Goal: Navigation & Orientation: Find specific page/section

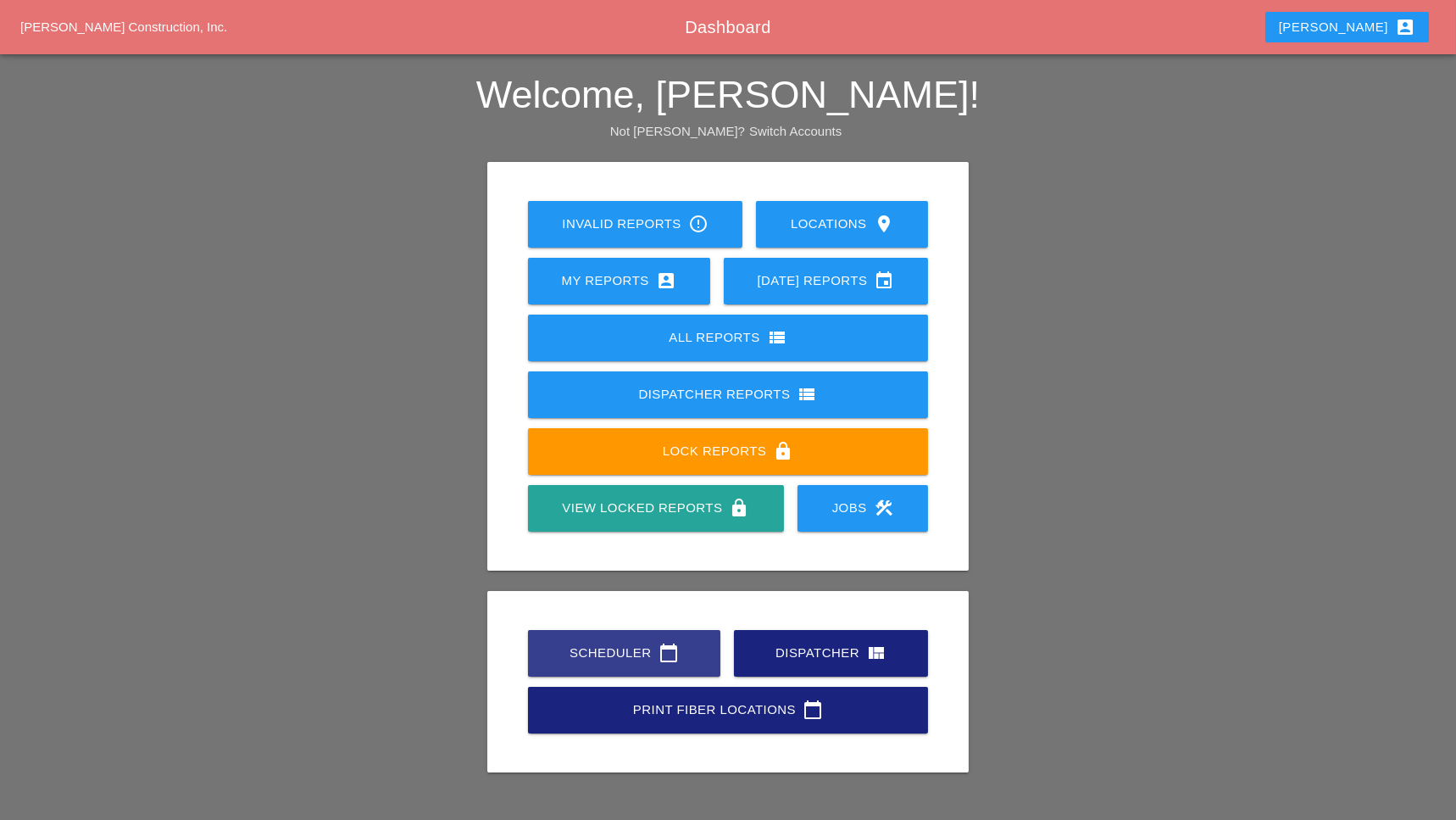
click at [593, 643] on div "Scheduler calendar_today" at bounding box center [624, 653] width 138 height 20
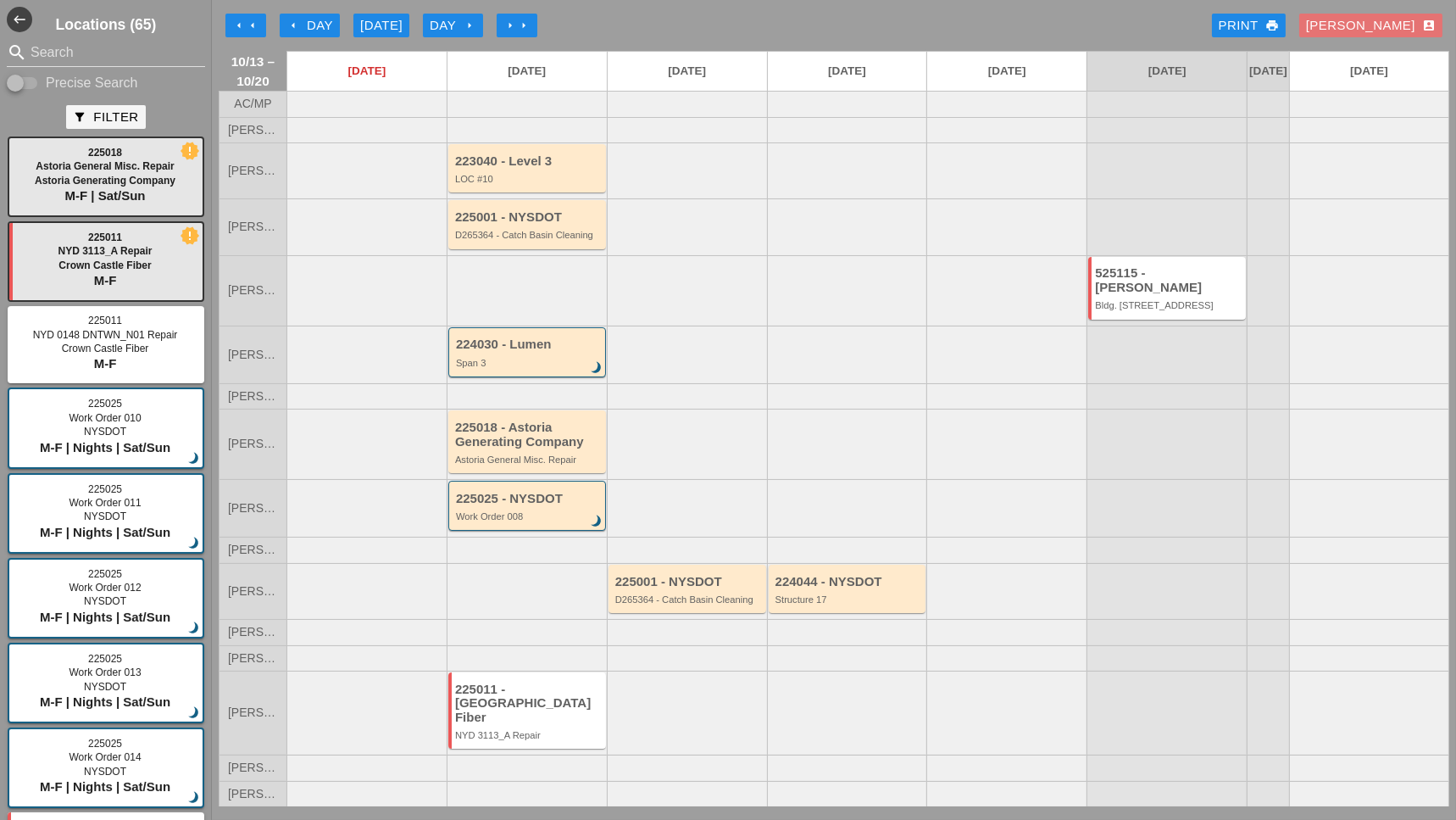
click at [669, 586] on div "225001 - NYSDOT" at bounding box center [688, 581] width 146 height 14
click at [682, 589] on div "225001 - NYSDOT" at bounding box center [688, 581] width 146 height 14
click at [677, 587] on div "225001 - NYSDOT" at bounding box center [688, 581] width 146 height 14
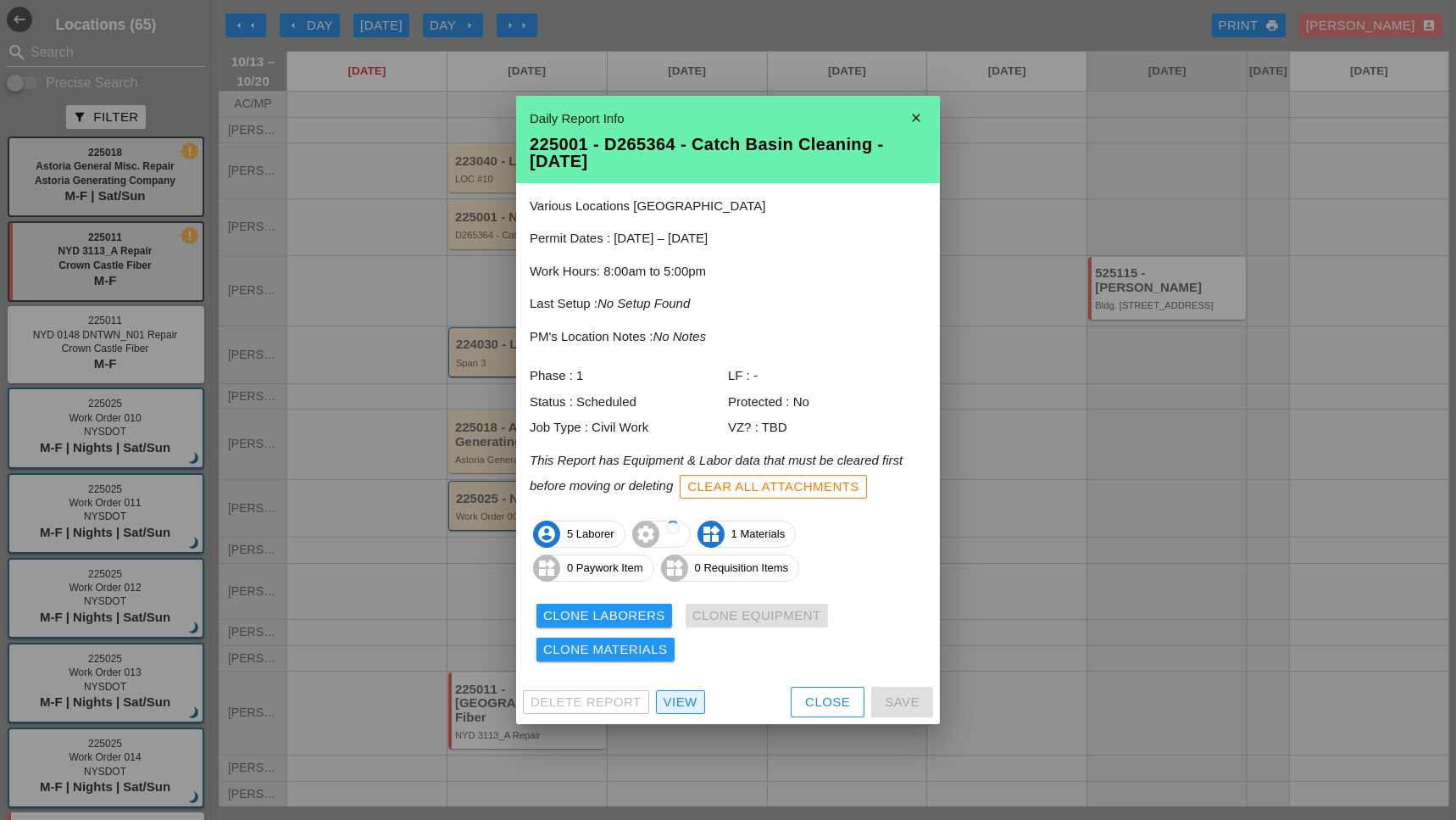
click at [687, 701] on div "View" at bounding box center [681, 703] width 34 height 20
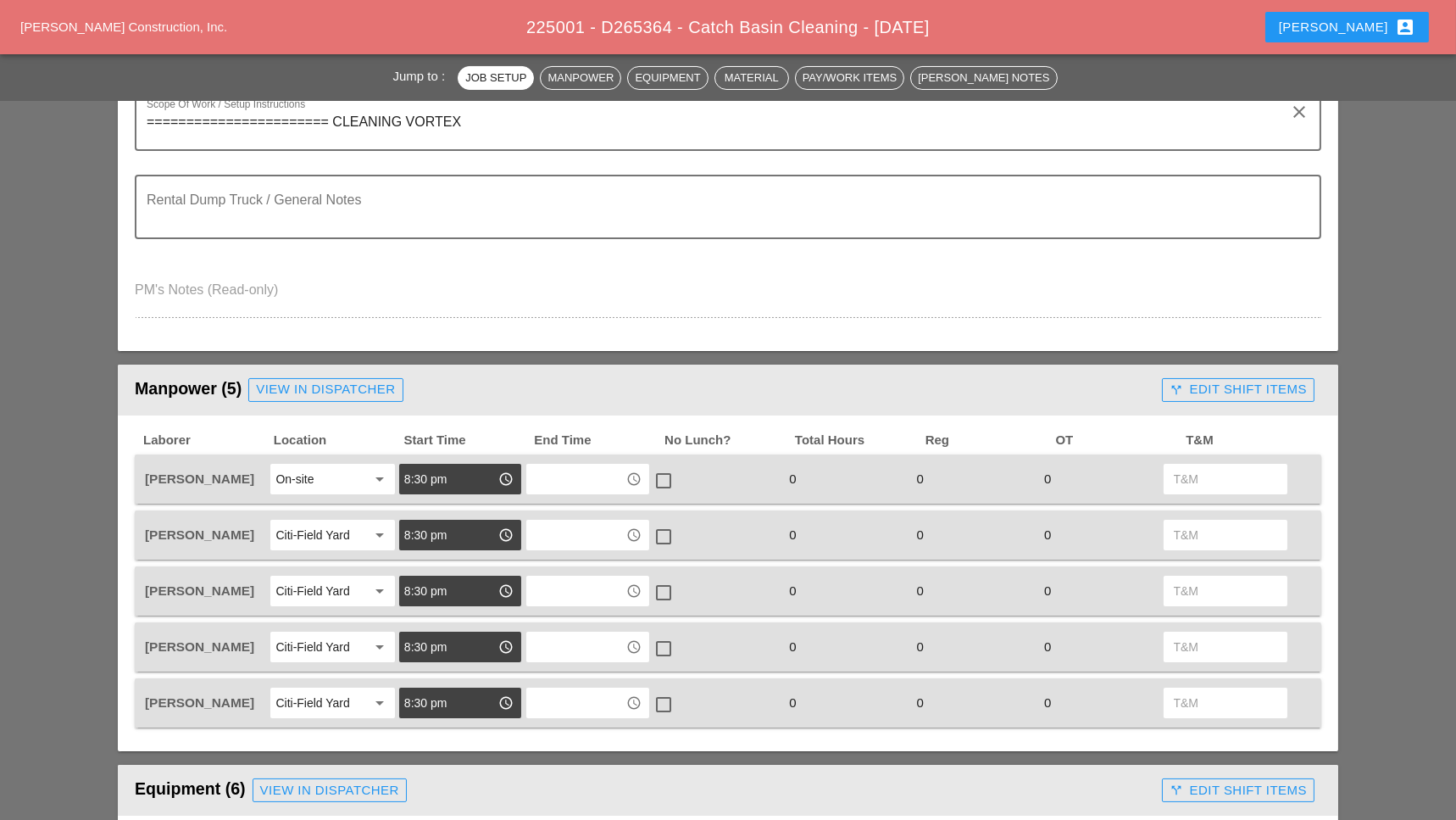
scroll to position [466, 0]
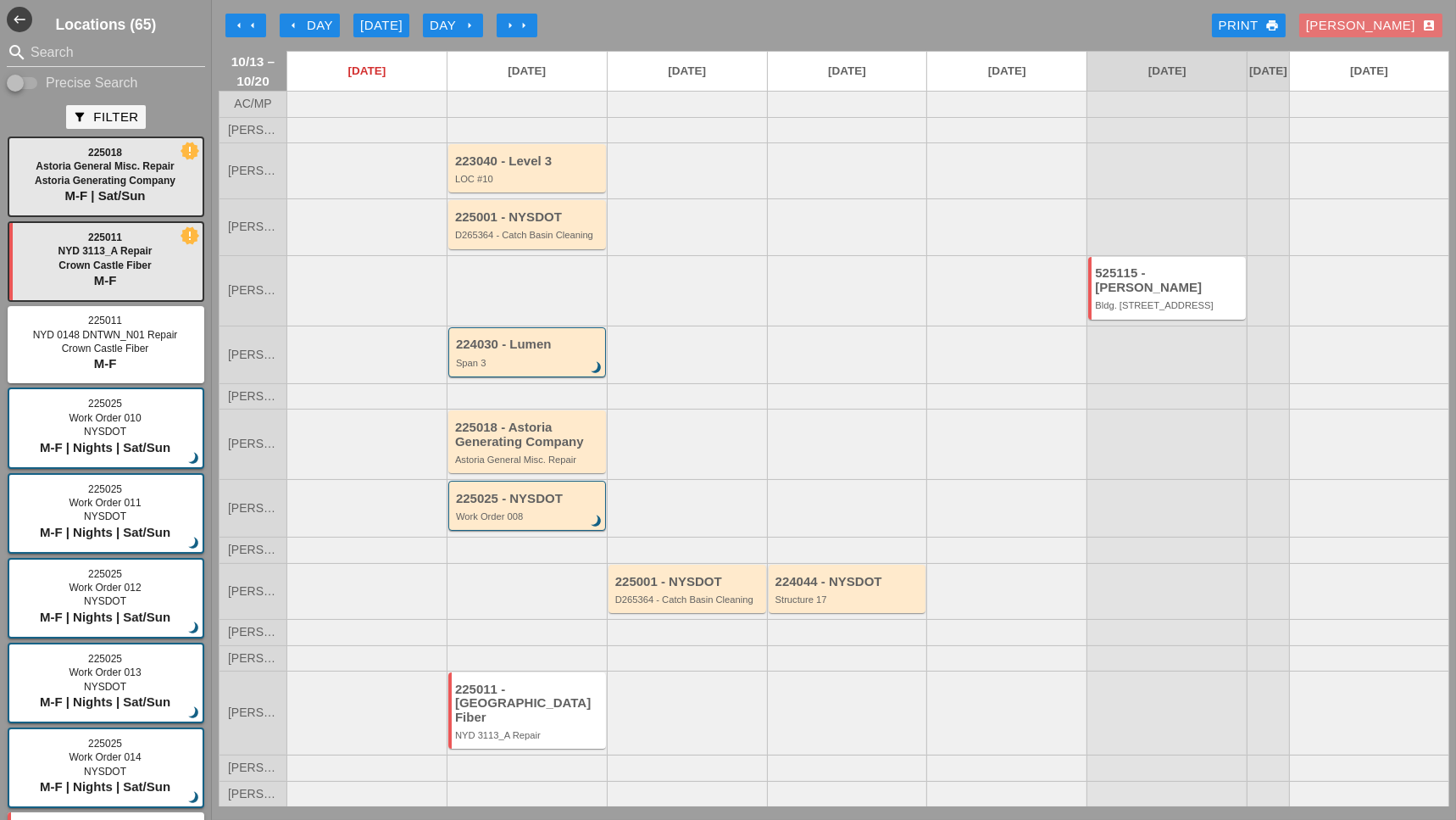
click at [531, 184] on div "LOC #10" at bounding box center [527, 179] width 146 height 10
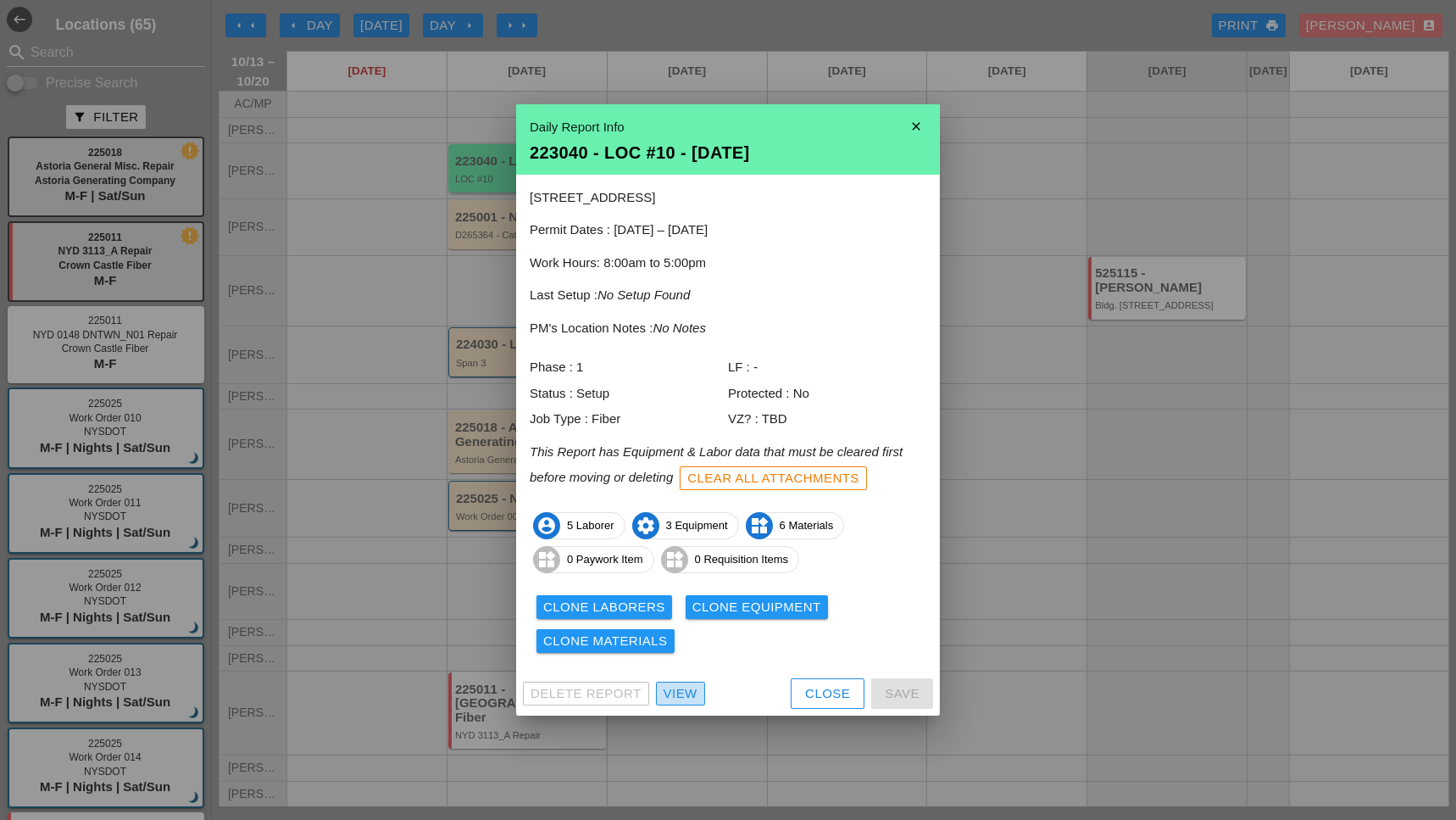
click at [691, 698] on div "View" at bounding box center [681, 694] width 34 height 20
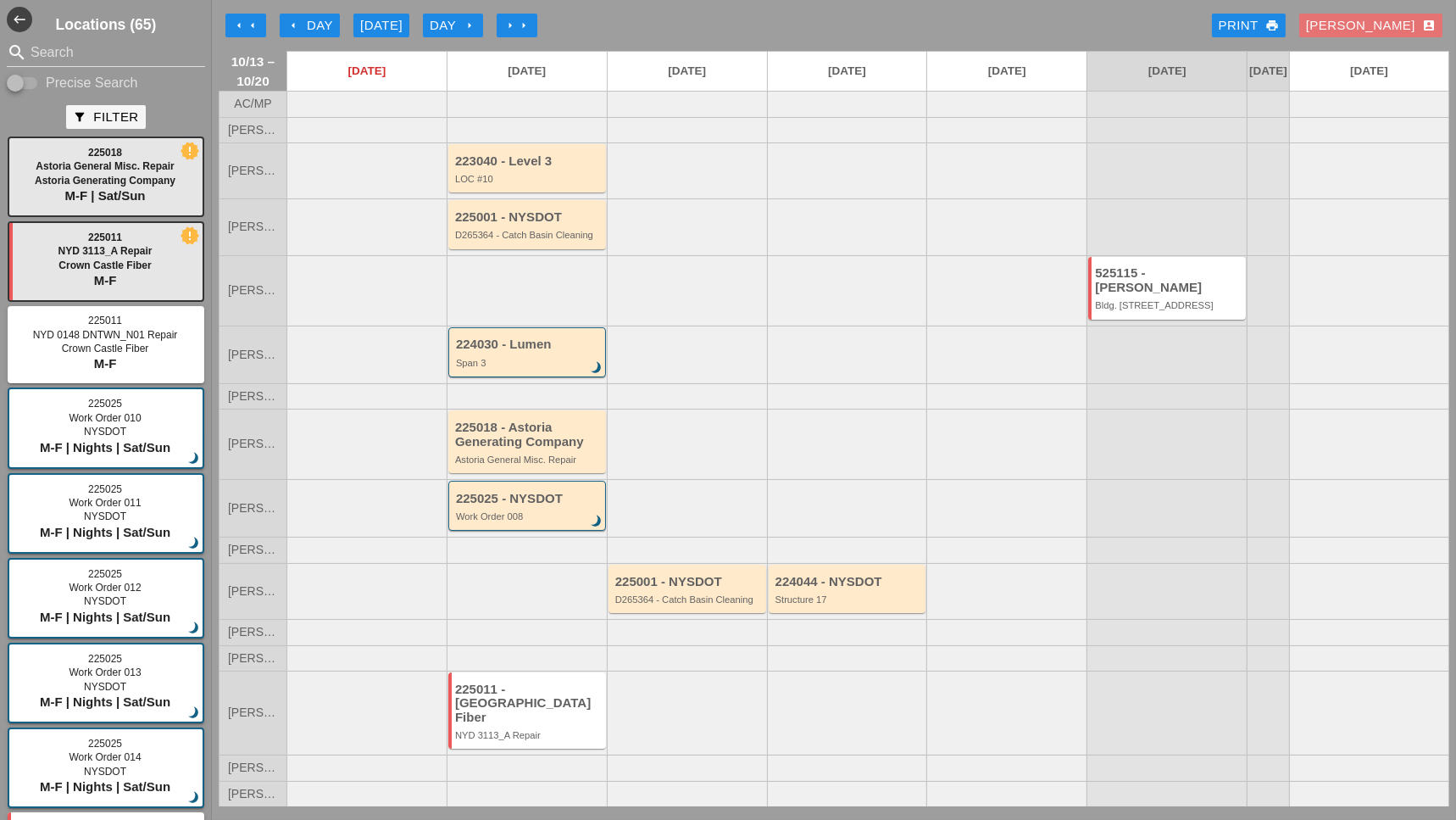
click at [522, 240] on div "225001 - NYSDOT D265364 - Catch Basin Cleaning" at bounding box center [527, 225] width 146 height 31
click at [541, 225] on div "225001 - NYSDOT" at bounding box center [527, 217] width 146 height 14
click at [521, 240] on div "D265364 - Catch Basin Cleaning" at bounding box center [527, 235] width 146 height 10
click at [517, 240] on div "D265364 - Catch Basin Cleaning" at bounding box center [527, 235] width 146 height 10
click at [522, 241] on div "225001 - NYSDOT D265364 - Catch Basin Cleaning" at bounding box center [527, 225] width 146 height 31
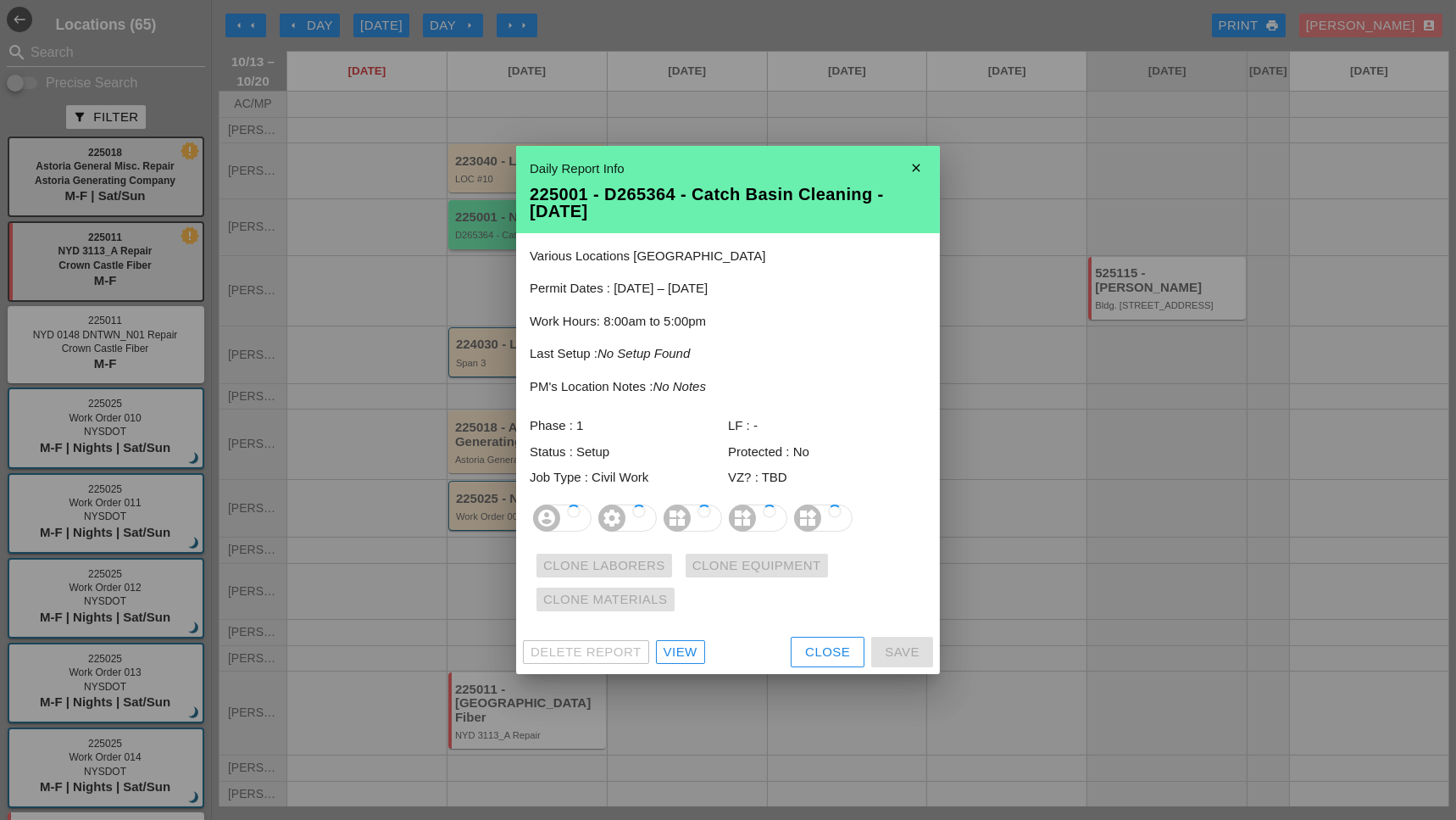
click at [522, 242] on div "Various Locations [GEOGRAPHIC_DATA] Permit Dates : [DATE] – [DATE] Work Hours: …" at bounding box center [728, 431] width 424 height 397
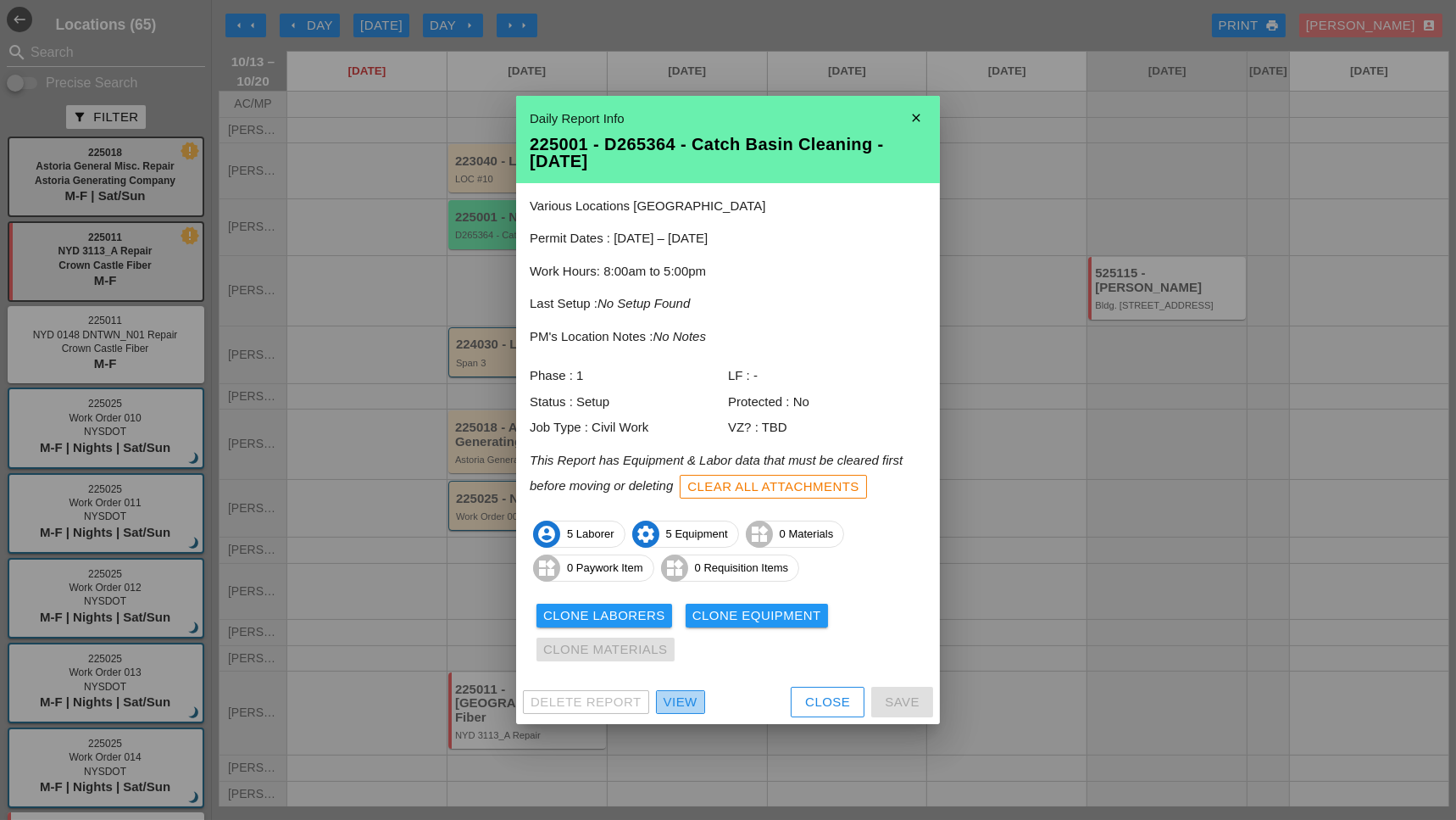
click at [693, 701] on div "View" at bounding box center [681, 703] width 34 height 20
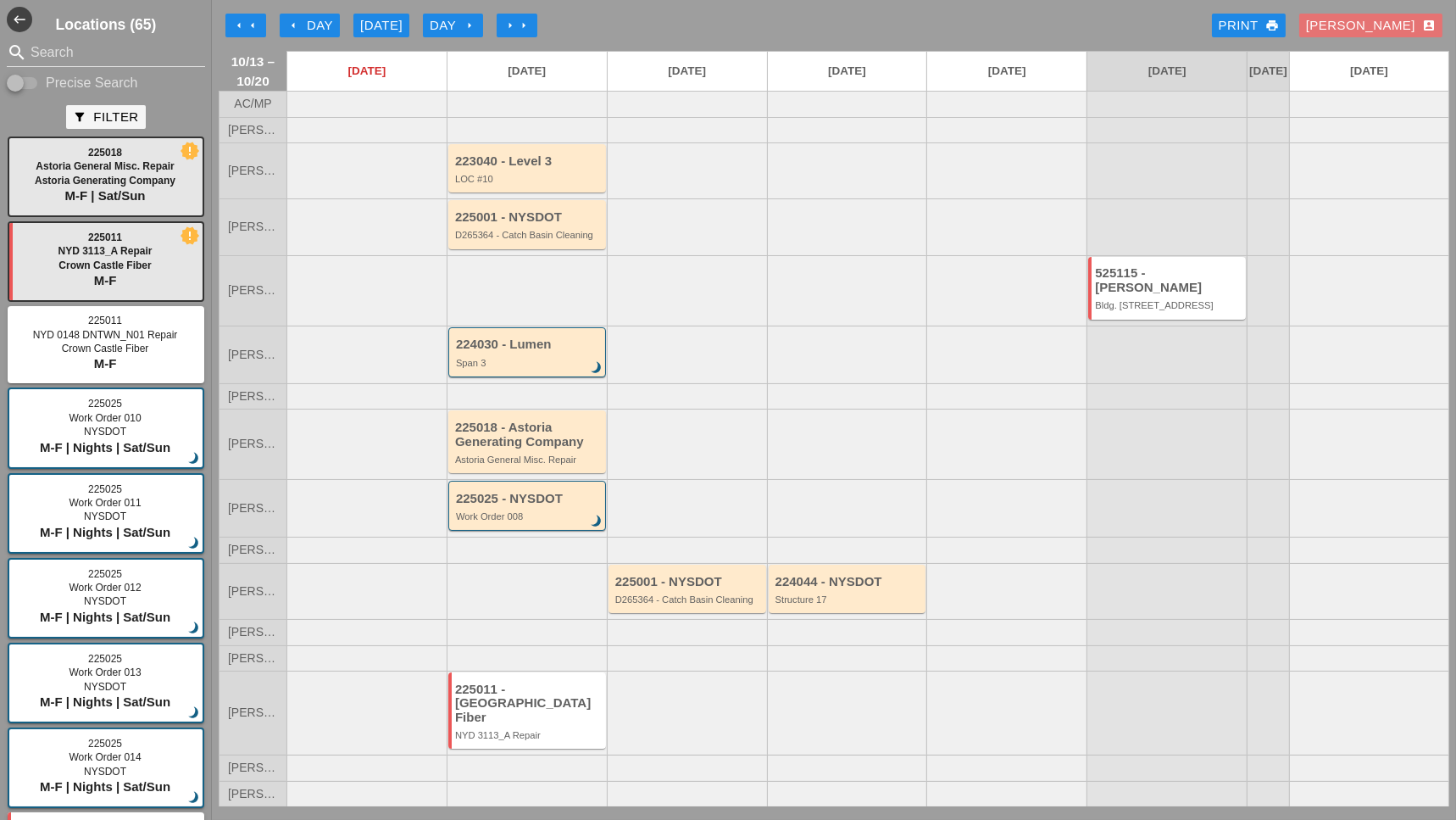
click at [515, 361] on div "Span 3" at bounding box center [528, 362] width 145 height 10
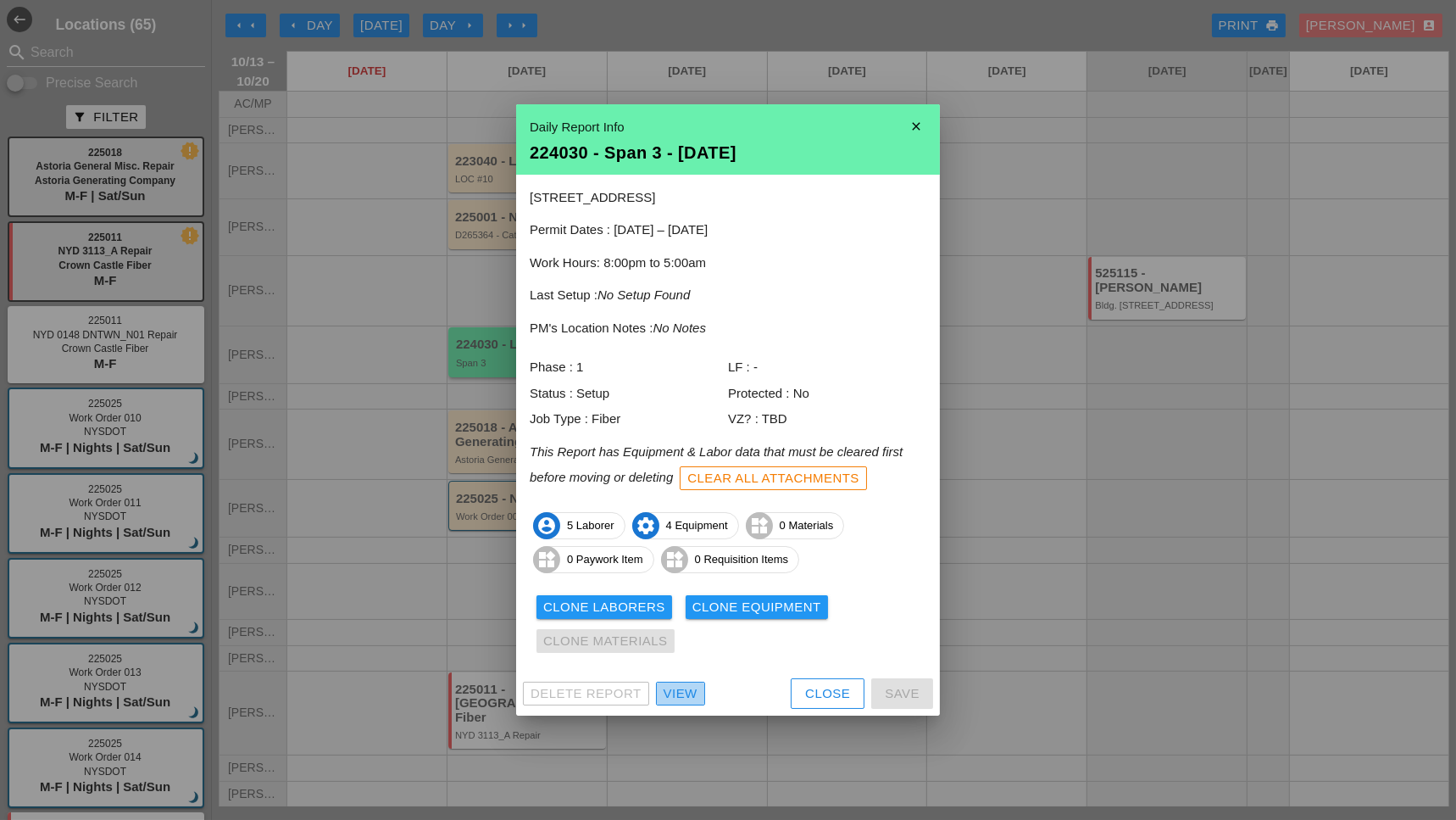
click at [689, 693] on div "View" at bounding box center [681, 694] width 34 height 20
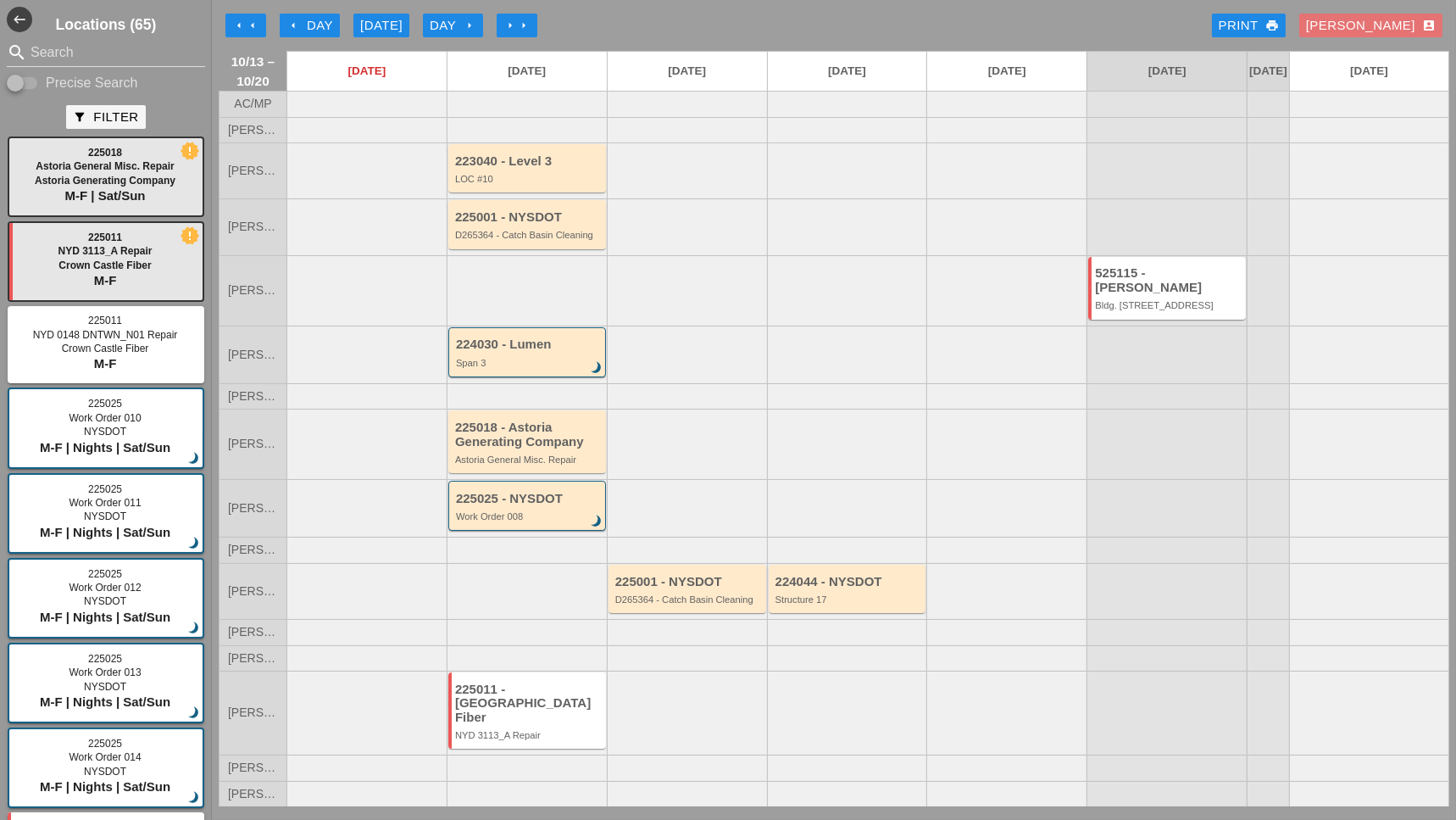
click at [534, 722] on div "225011 - [GEOGRAPHIC_DATA] NYD 3113_A Repair" at bounding box center [527, 712] width 146 height 59
click at [530, 724] on div "225011 - [GEOGRAPHIC_DATA] NYD 3113_A Repair" at bounding box center [527, 712] width 146 height 59
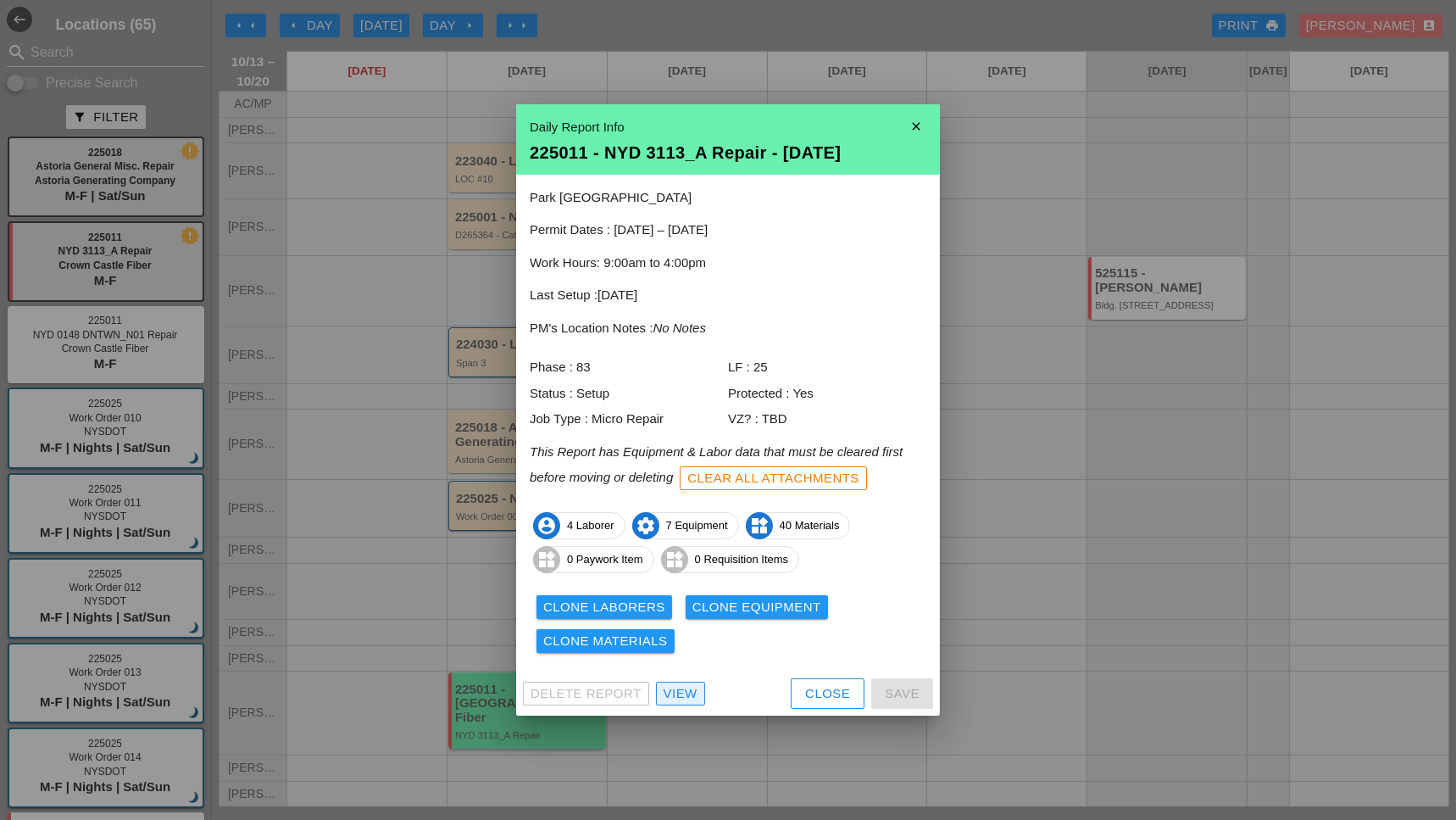
click at [691, 698] on div "View" at bounding box center [681, 694] width 34 height 20
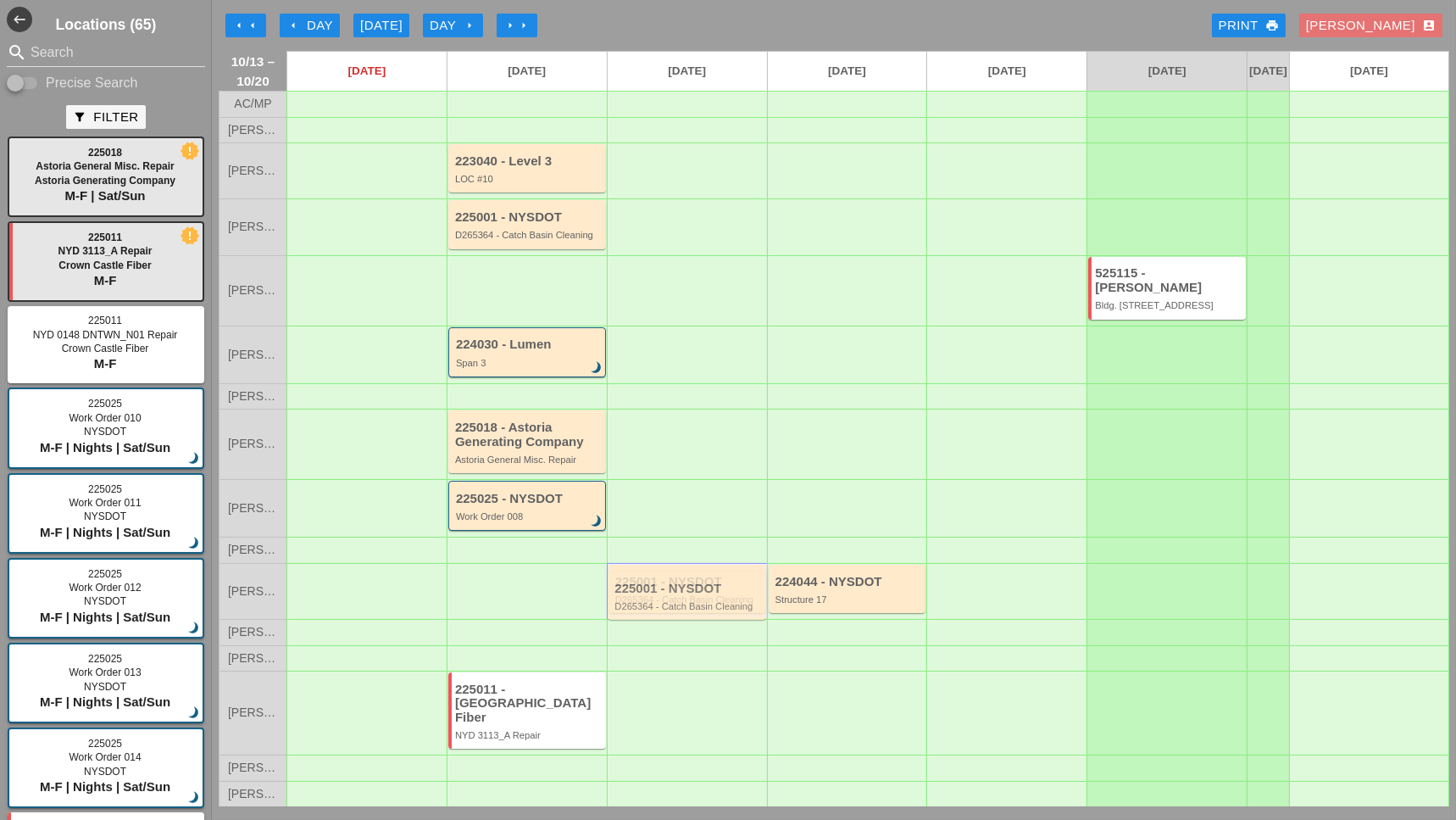
click at [687, 598] on div "225001 - NYSDOT D265364 - Catch Basin Cleaning" at bounding box center [688, 589] width 146 height 31
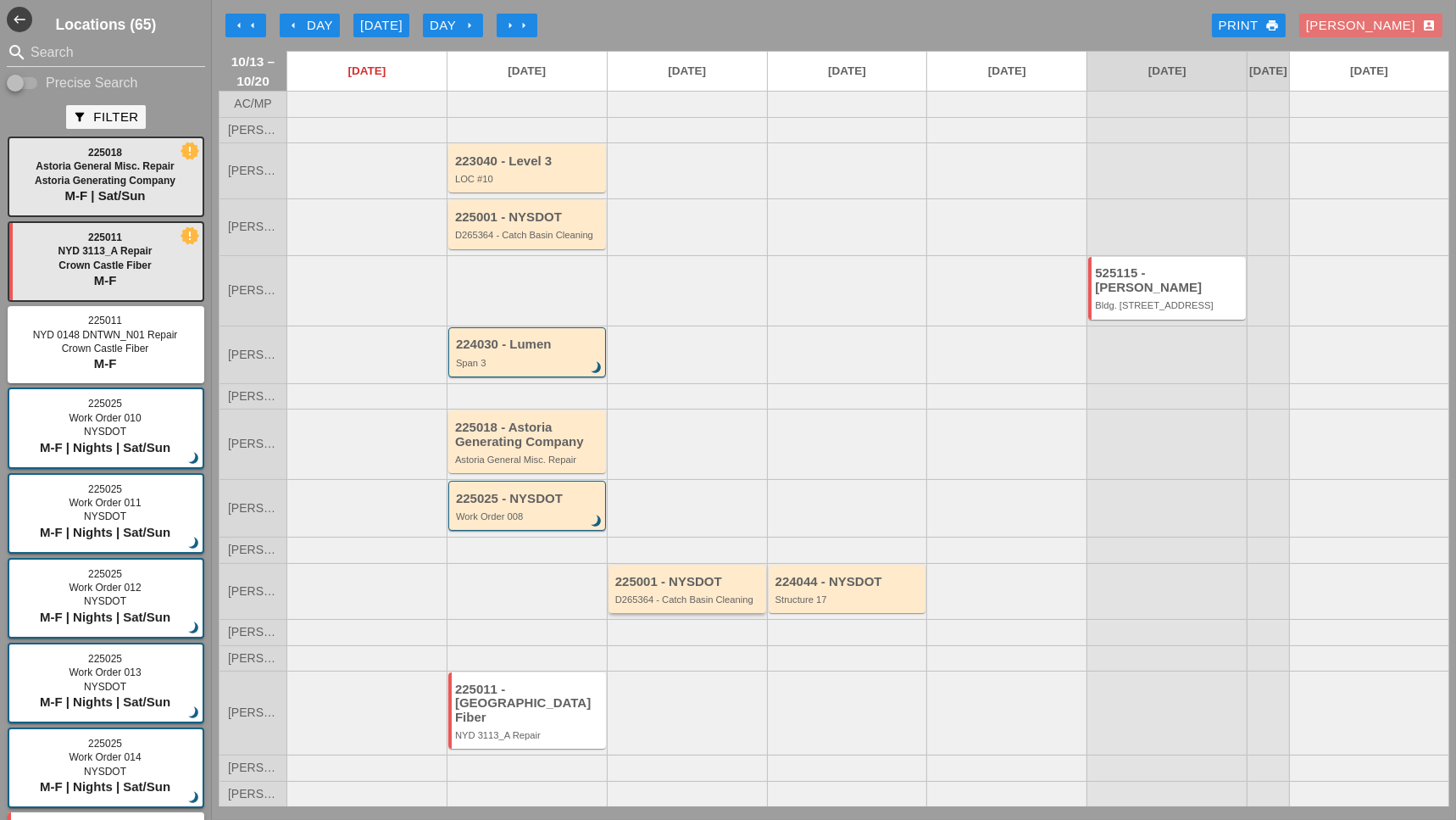
click at [669, 601] on div "D265364 - Catch Basin Cleaning" at bounding box center [688, 599] width 146 height 10
click at [669, 604] on div "D265364 - Catch Basin Cleaning" at bounding box center [688, 599] width 146 height 10
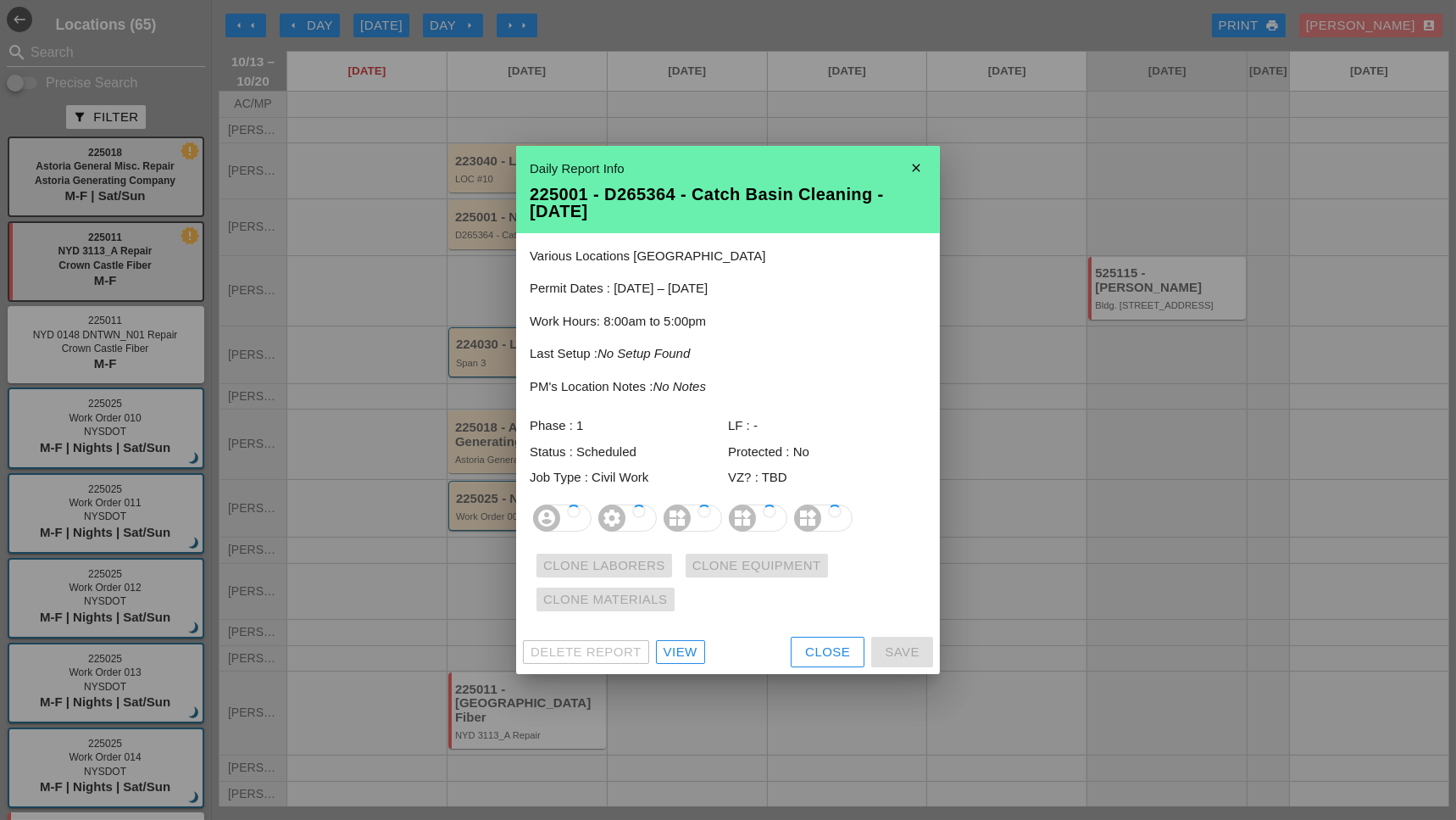
click at [667, 603] on div "Clone Laborers Clone Equipment Clone Materials" at bounding box center [728, 582] width 397 height 68
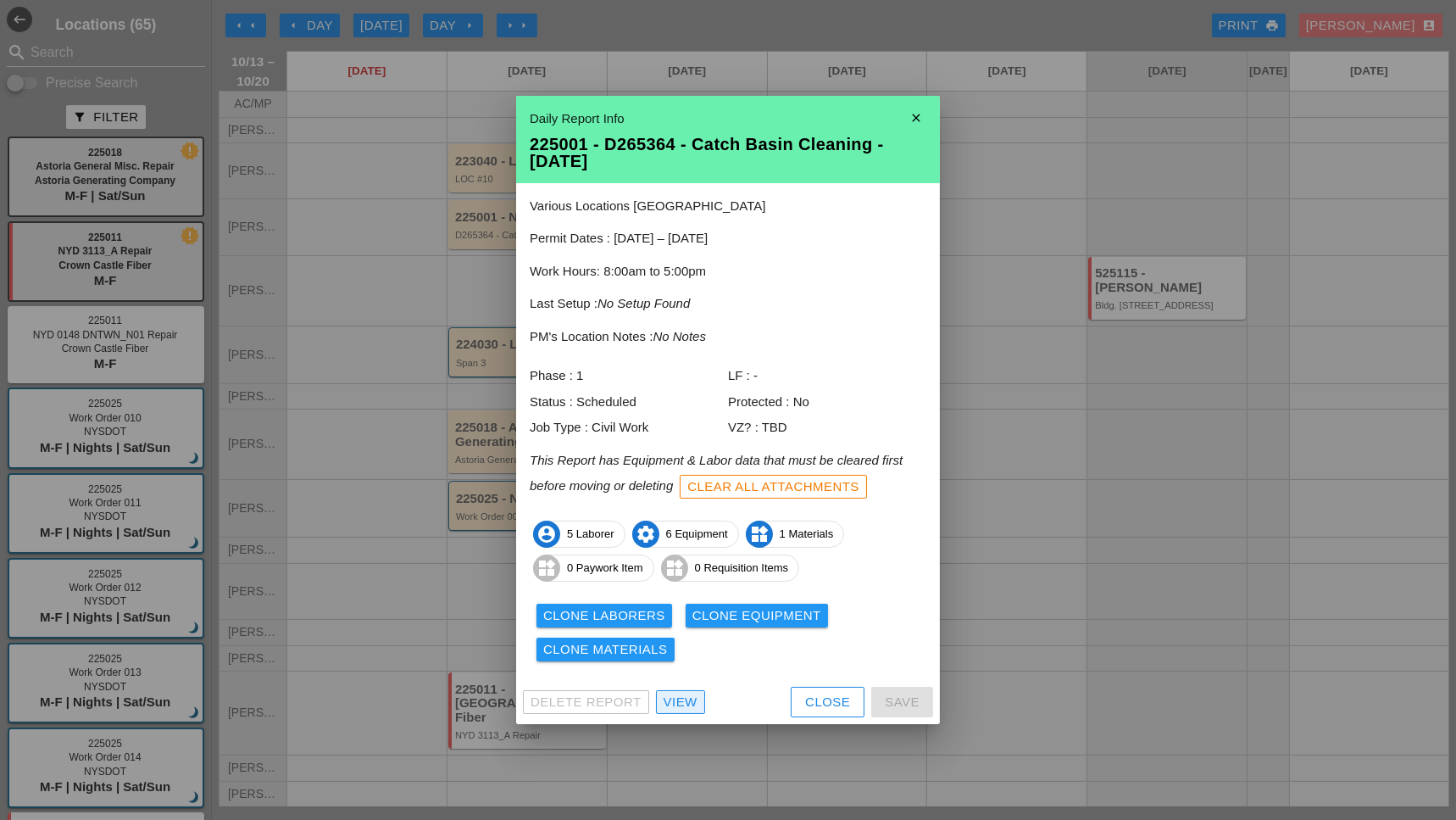
click at [688, 694] on div "View" at bounding box center [681, 703] width 34 height 20
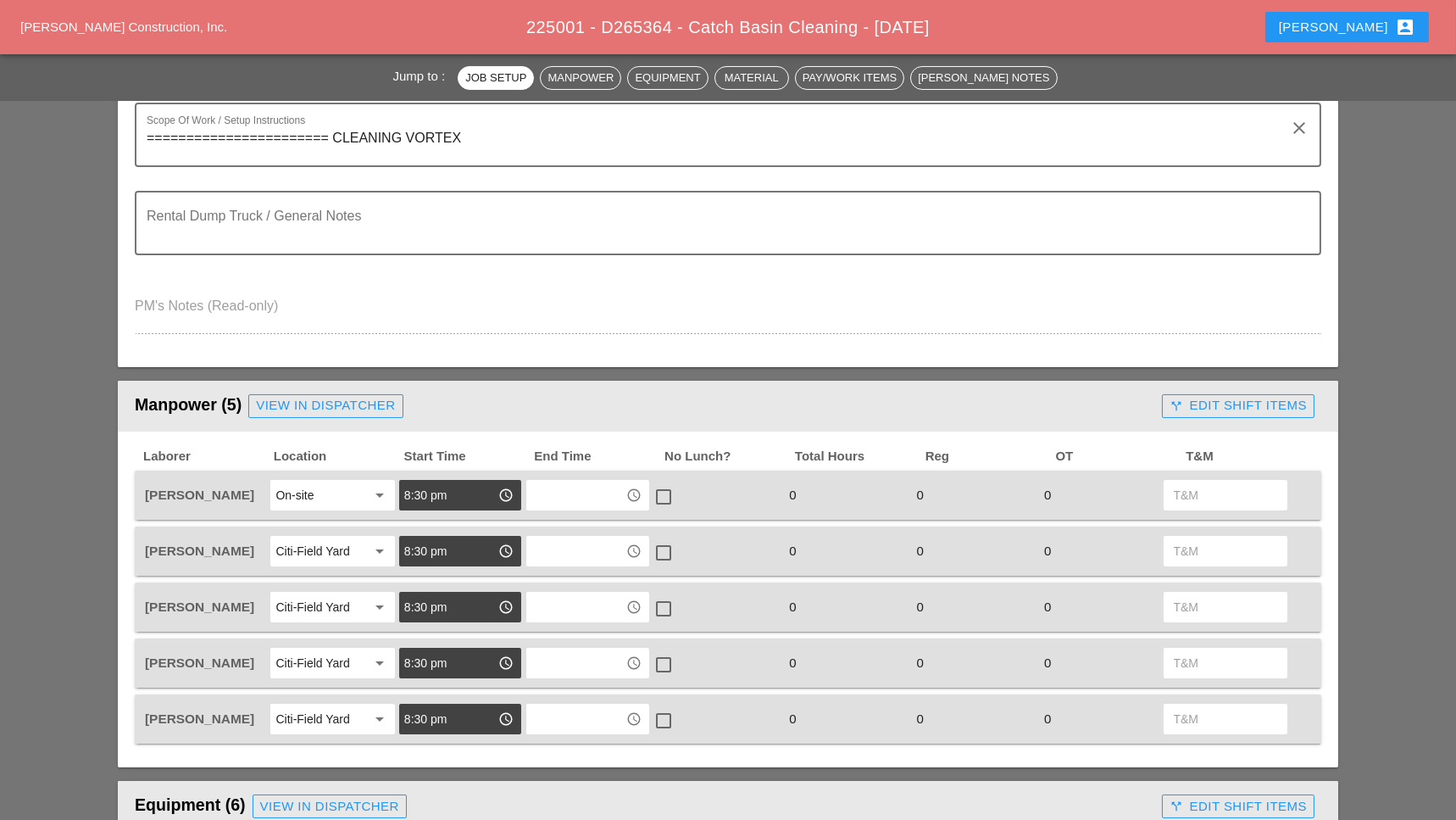
scroll to position [366, 0]
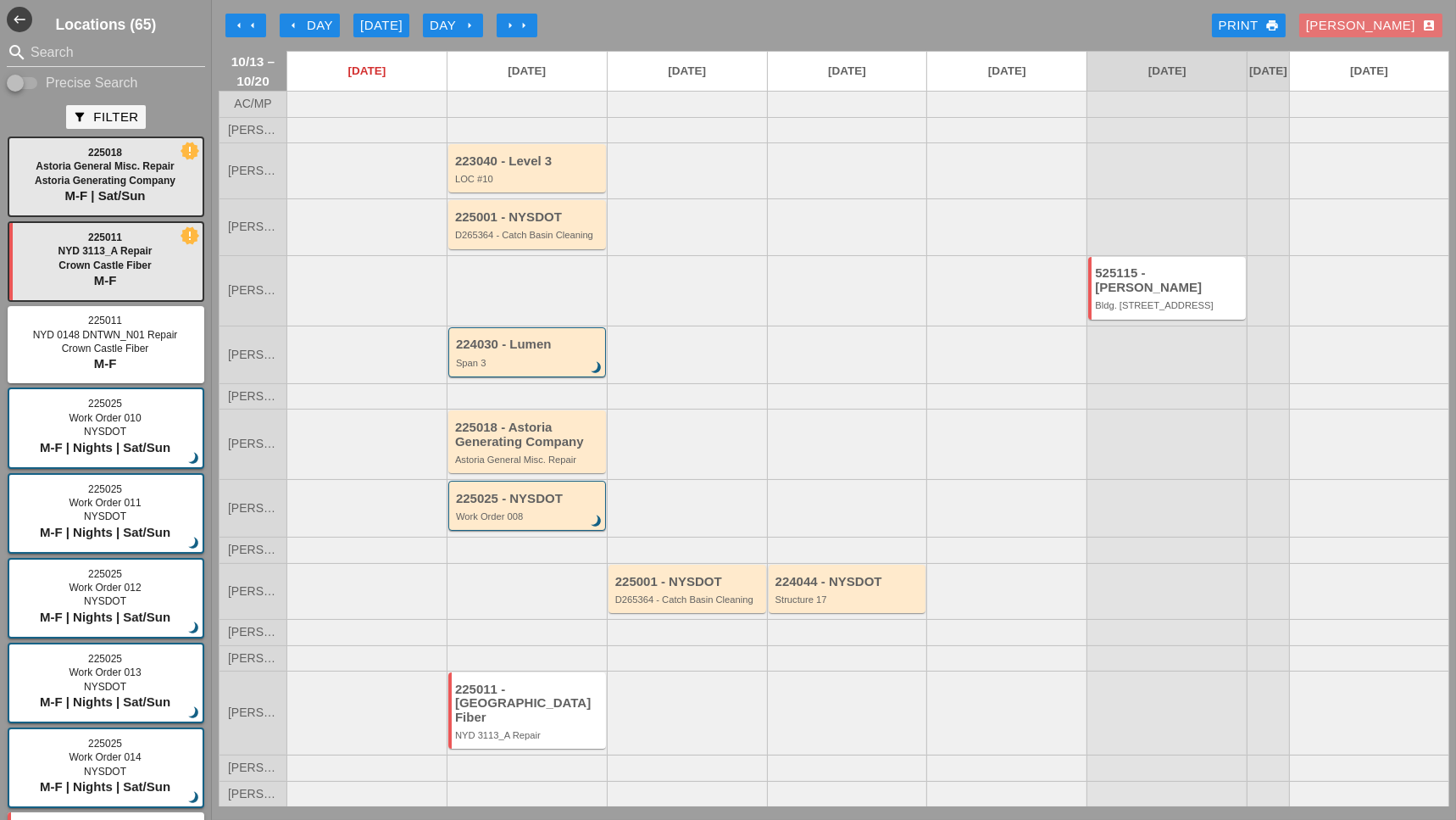
click at [840, 601] on div "Structure 17" at bounding box center [848, 599] width 146 height 10
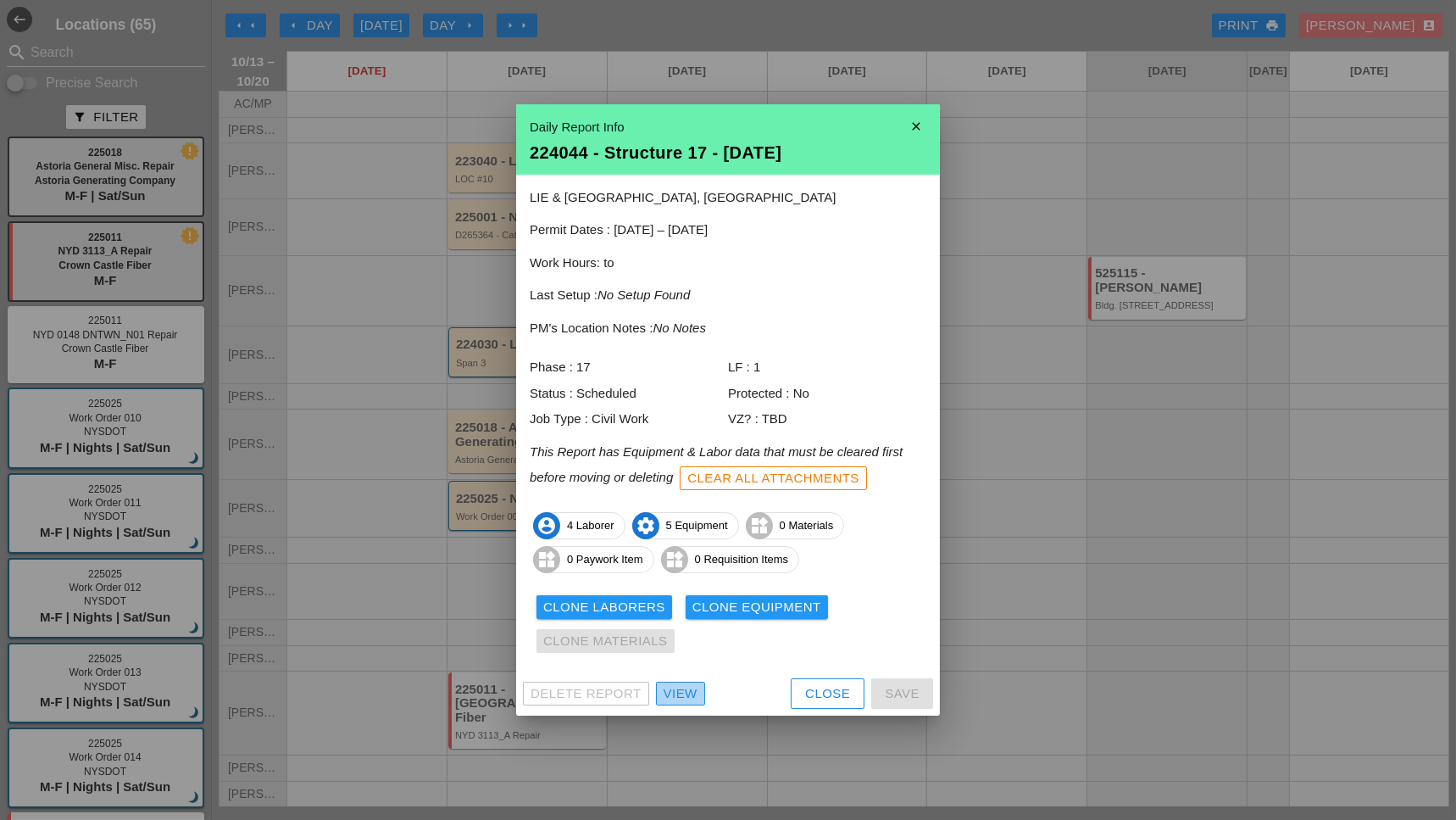
click at [689, 699] on div "View" at bounding box center [681, 694] width 34 height 20
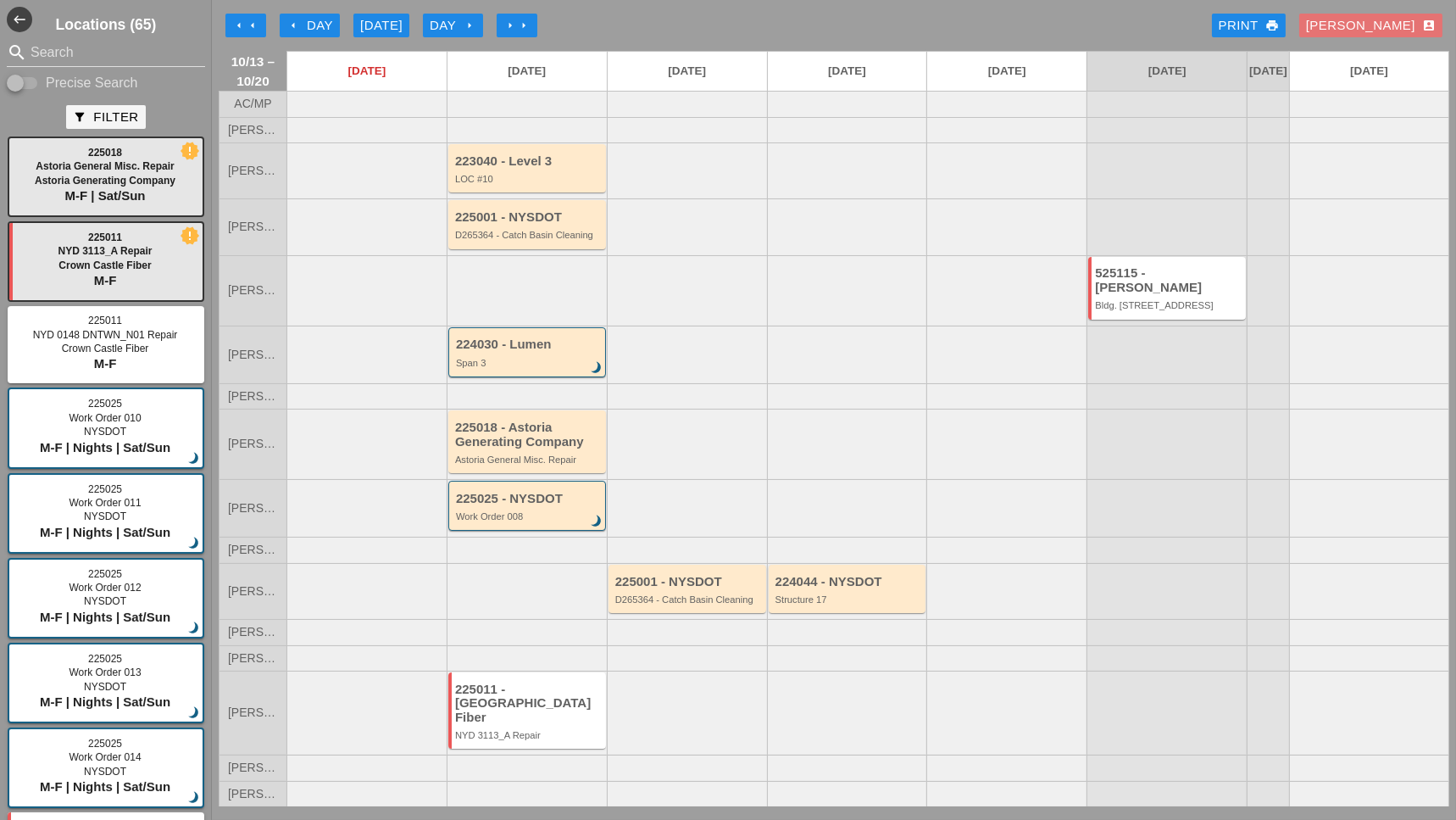
click at [516, 521] on div "Work Order 008" at bounding box center [528, 516] width 145 height 10
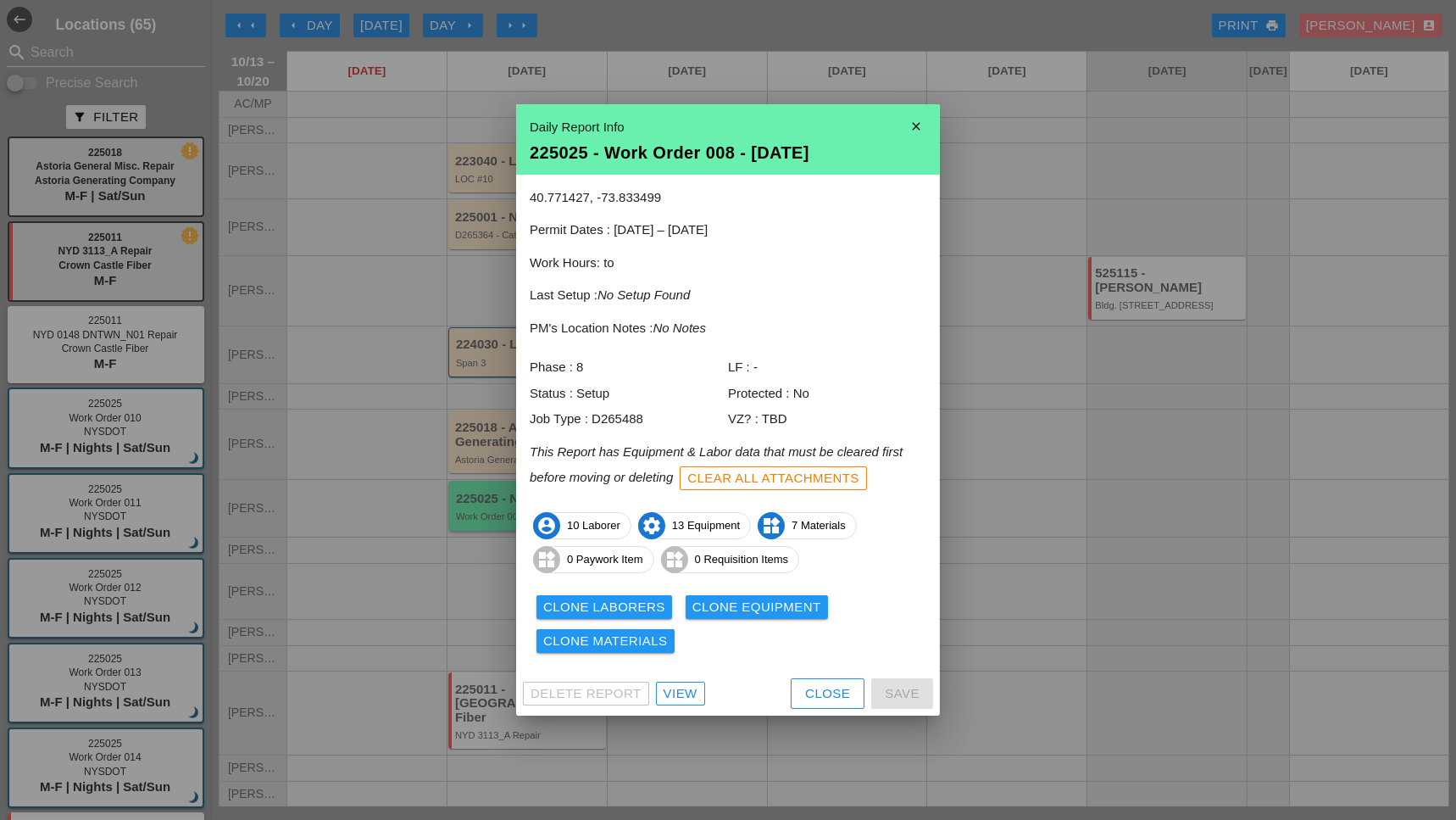
click at [689, 705] on link "View" at bounding box center [680, 694] width 49 height 24
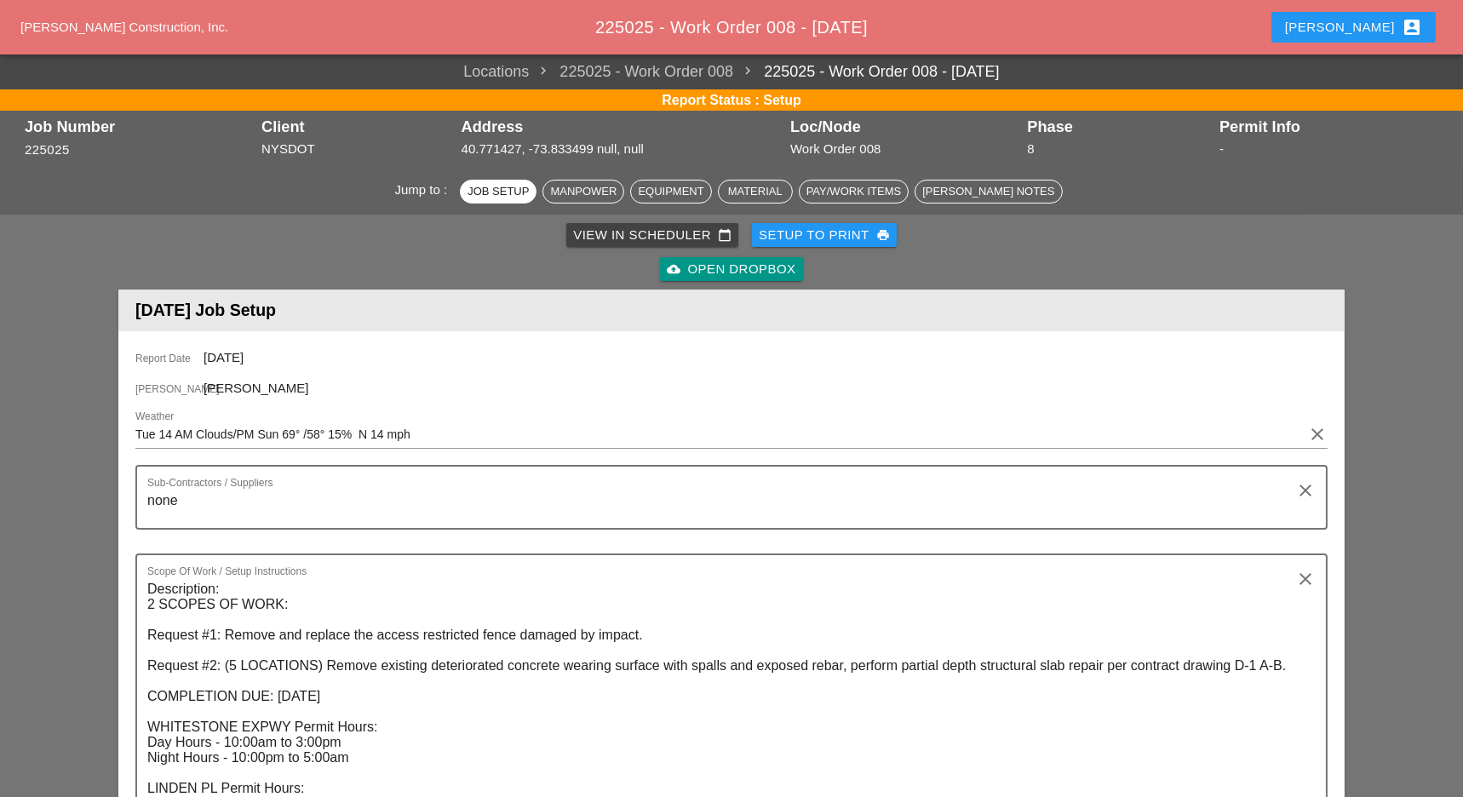
click at [606, 238] on div "View in Scheduler calendar_today" at bounding box center [652, 236] width 158 height 20
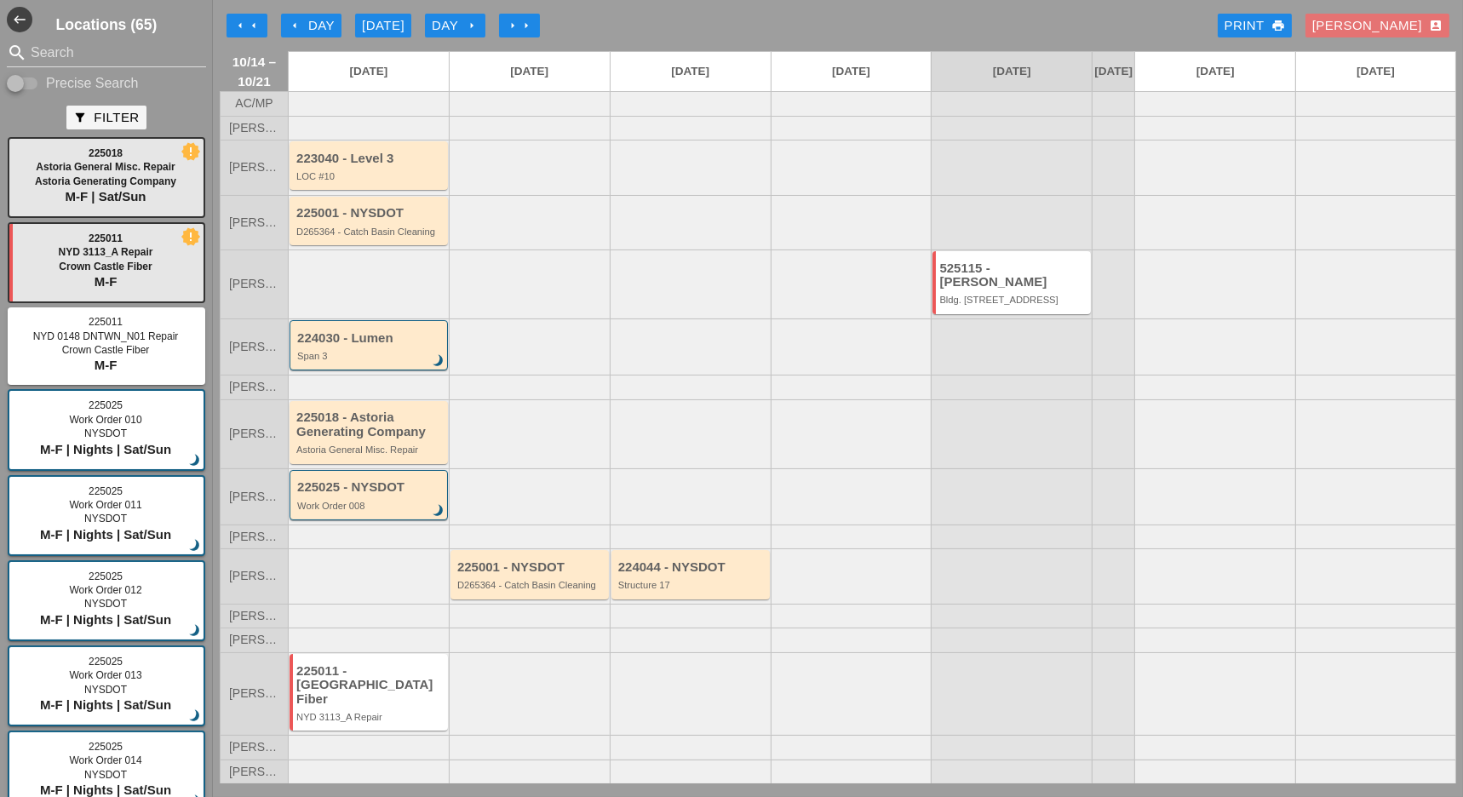
click at [247, 34] on button "arrow_left arrow_left" at bounding box center [247, 26] width 41 height 24
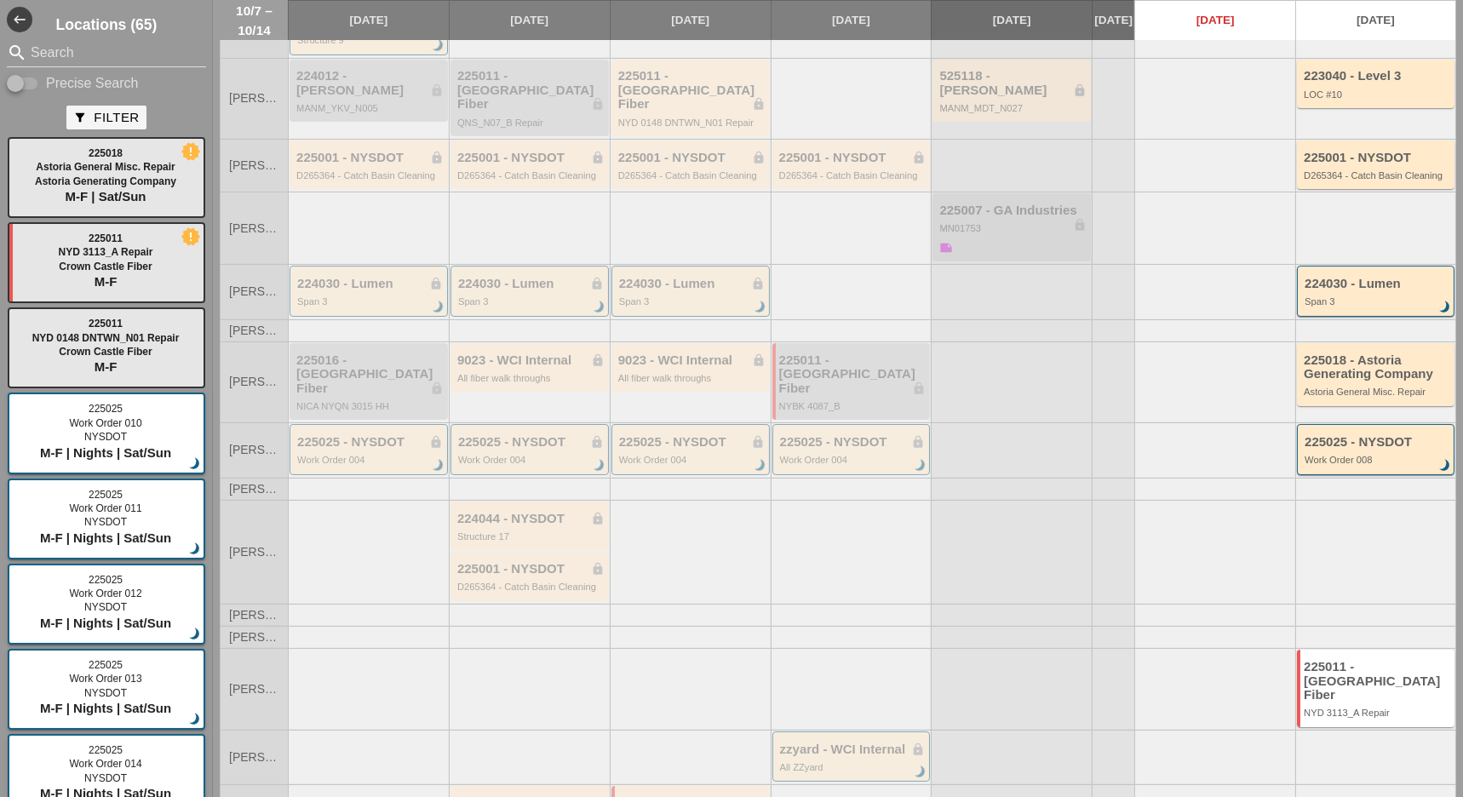
scroll to position [215, 0]
click at [674, 436] on div "225025 - NYSDOT lock Work Order 004 brightness_3" at bounding box center [692, 451] width 146 height 31
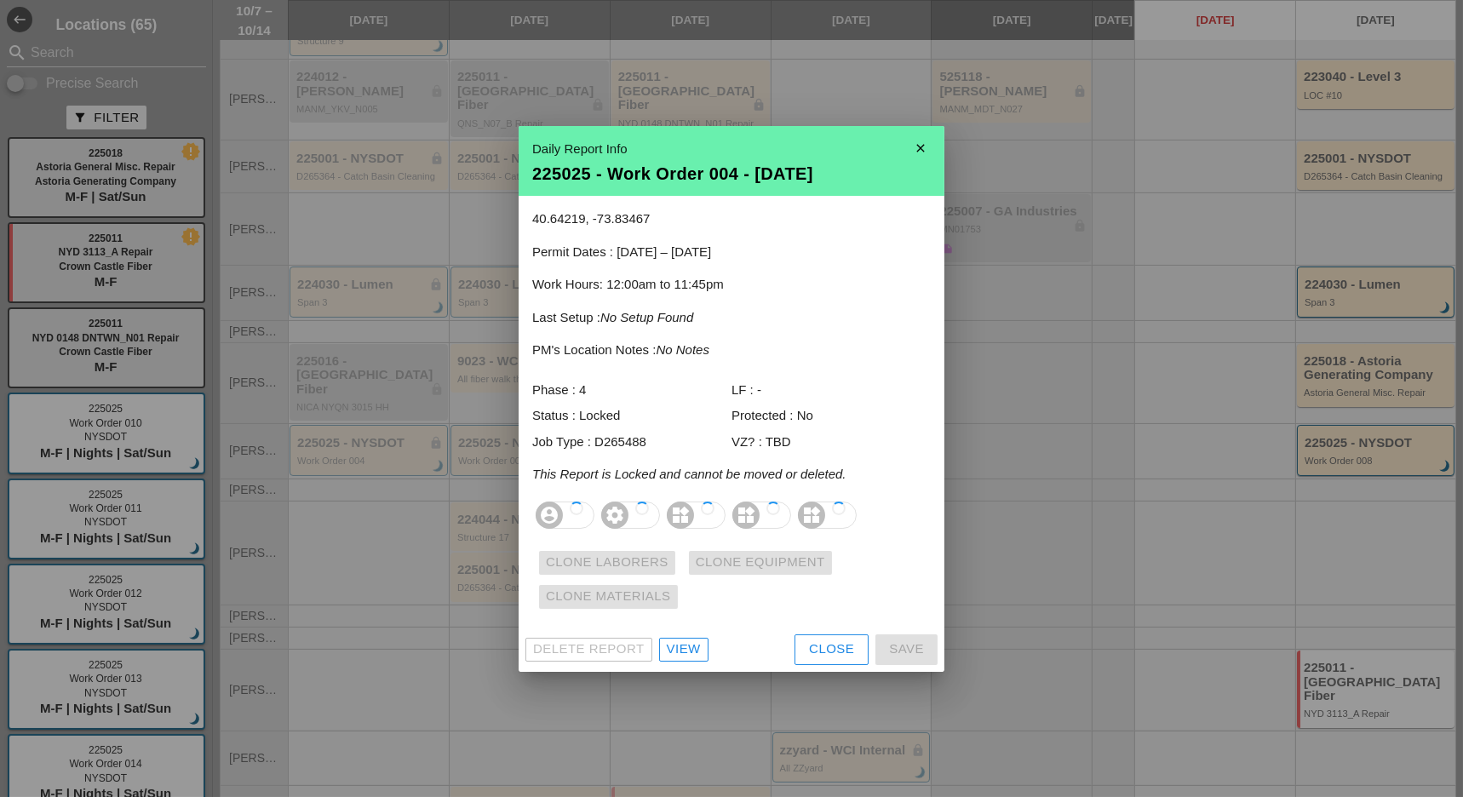
click at [674, 428] on div "Phase : 4 LF : - Status : Locked Protected : No Job Type : D265488 VZ? : TBD" at bounding box center [731, 420] width 399 height 92
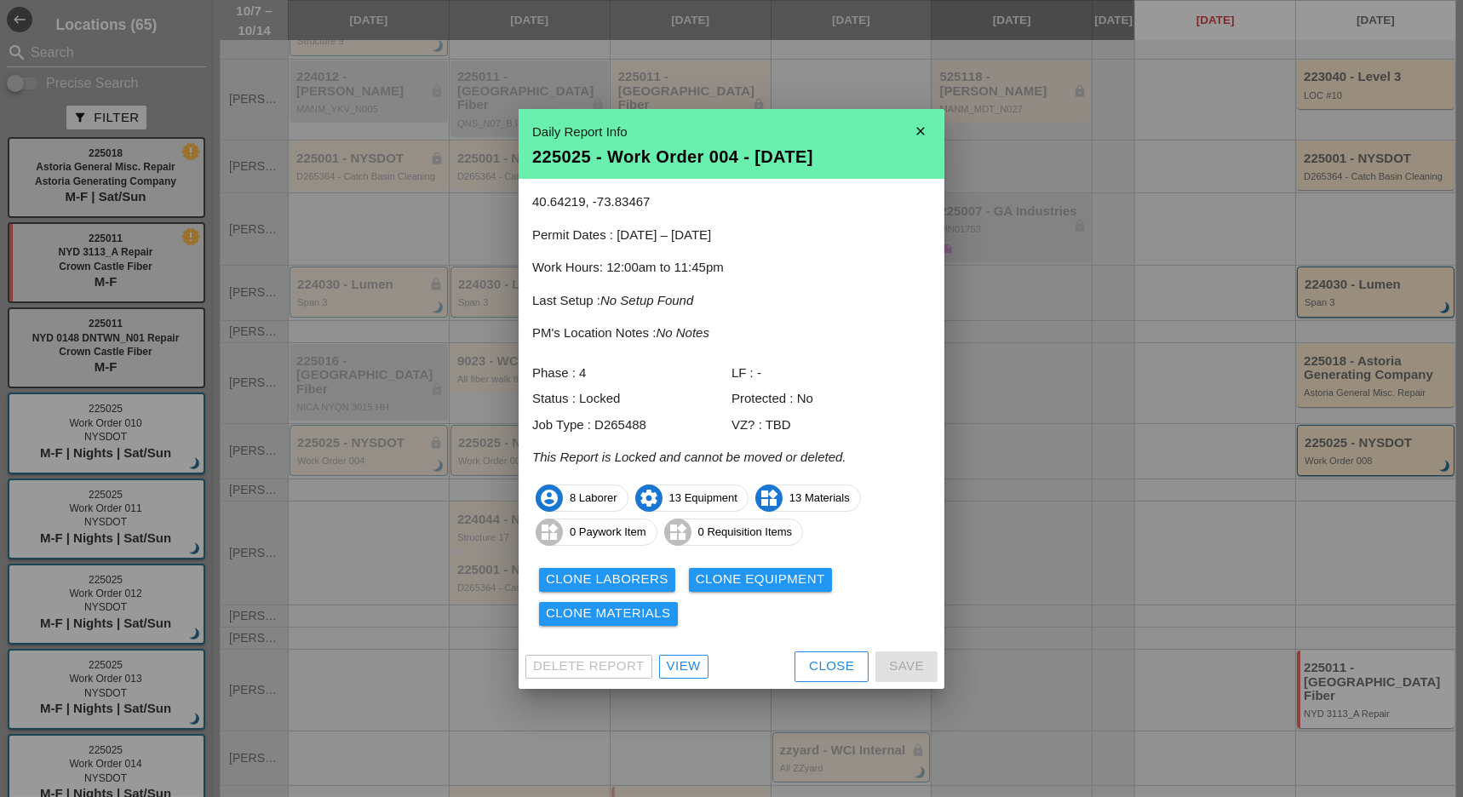
click at [1341, 435] on div at bounding box center [731, 398] width 1463 height 797
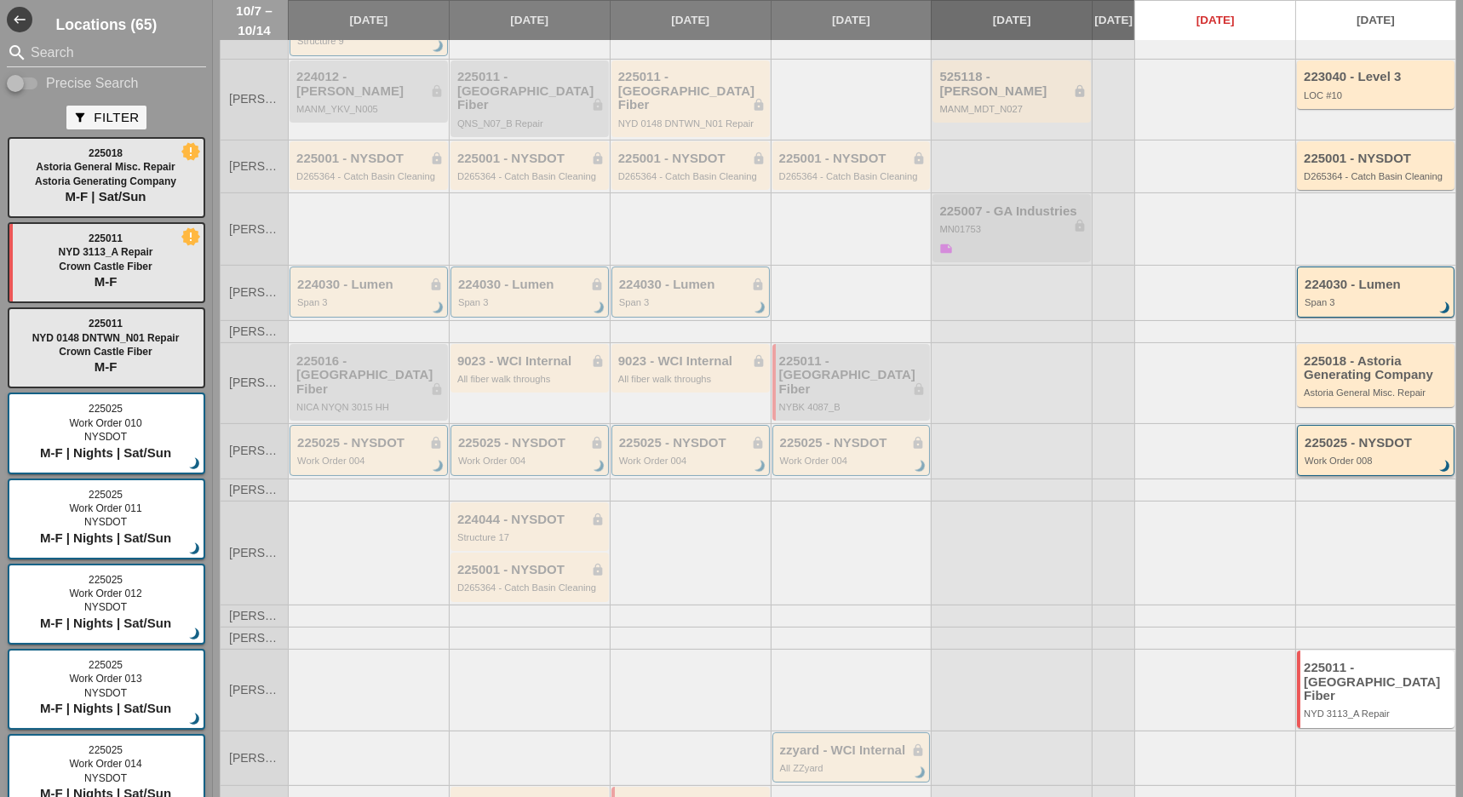
click at [1341, 456] on div "Work Order 008" at bounding box center [1377, 461] width 145 height 10
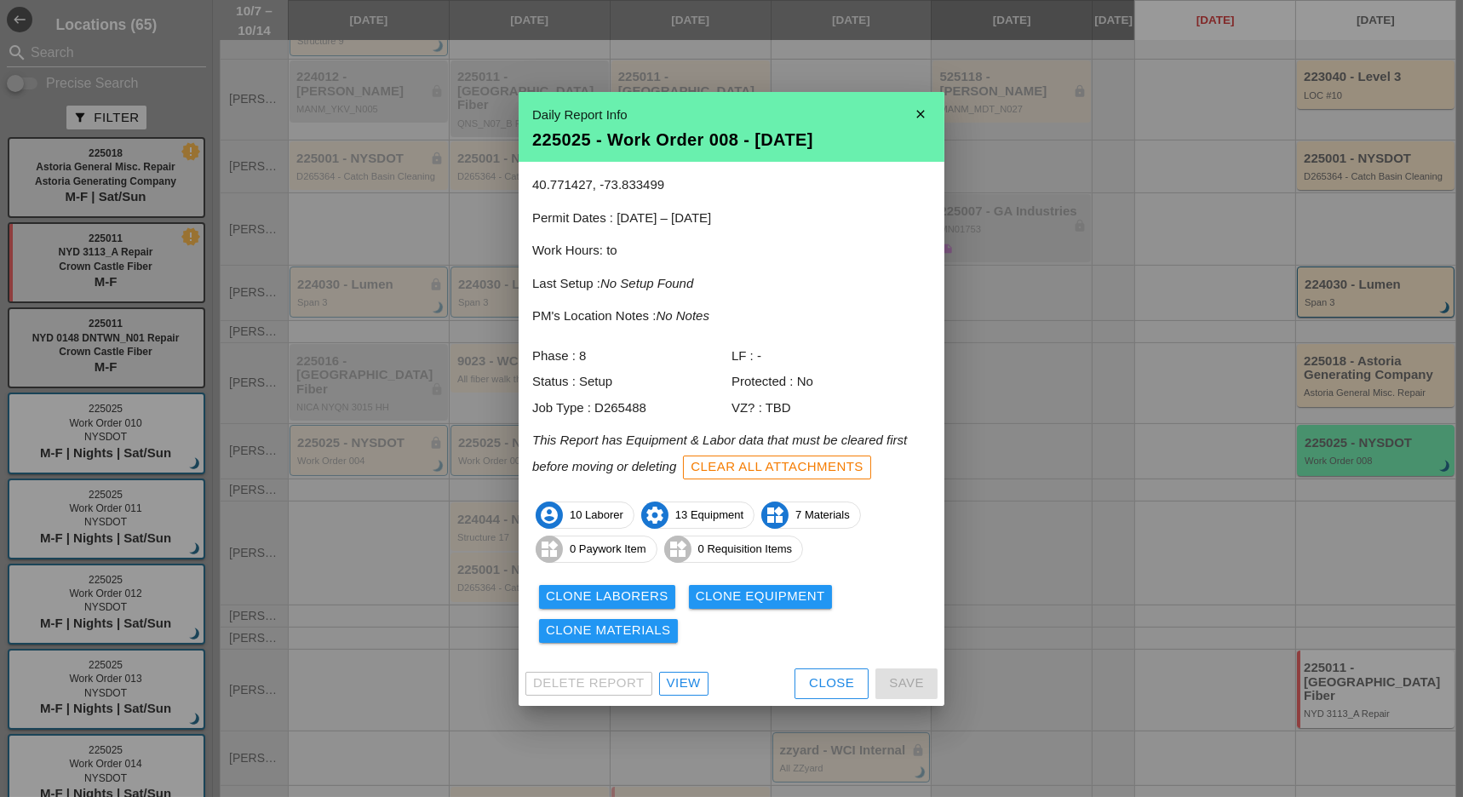
click at [685, 692] on div "View" at bounding box center [684, 684] width 34 height 20
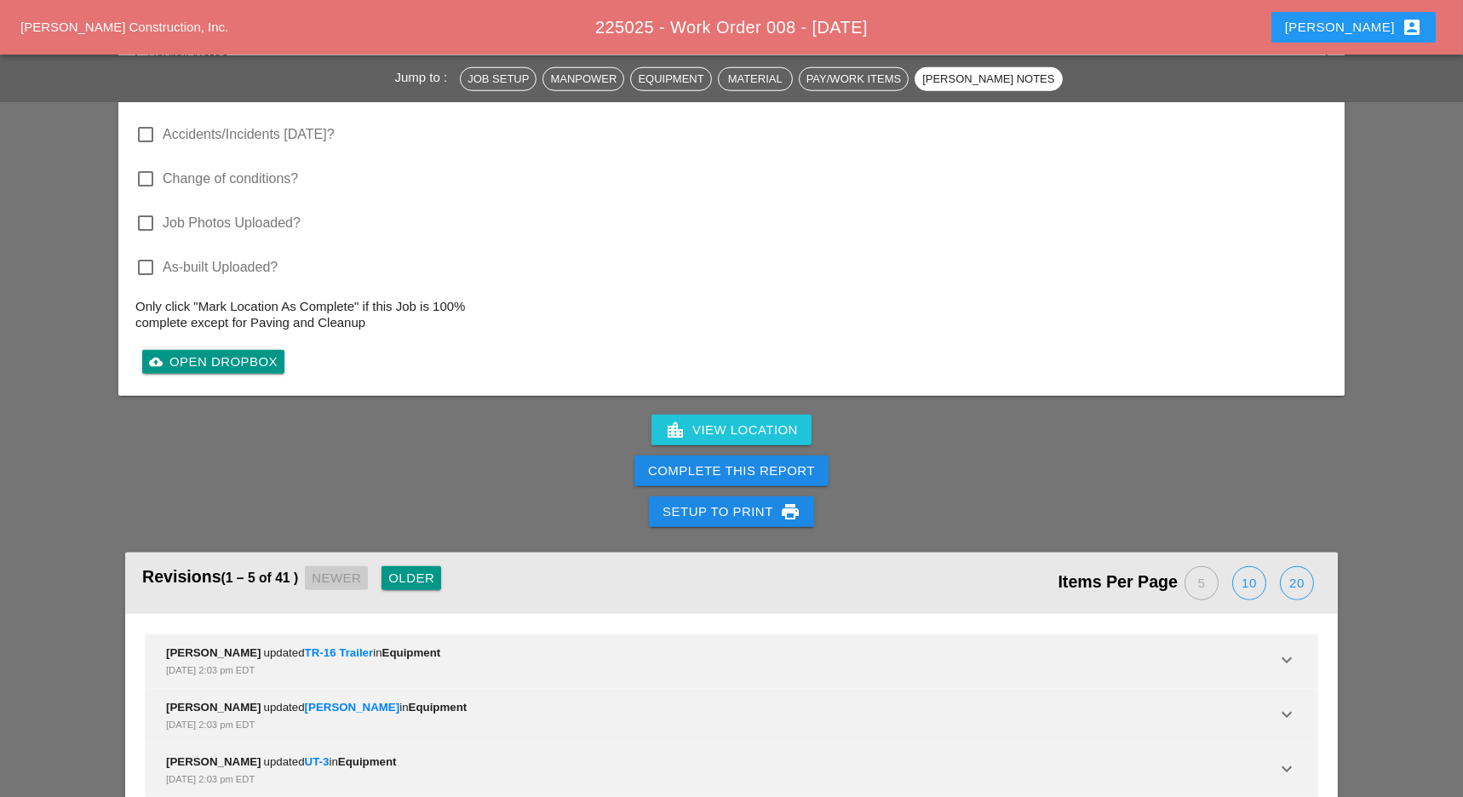
scroll to position [3950, 0]
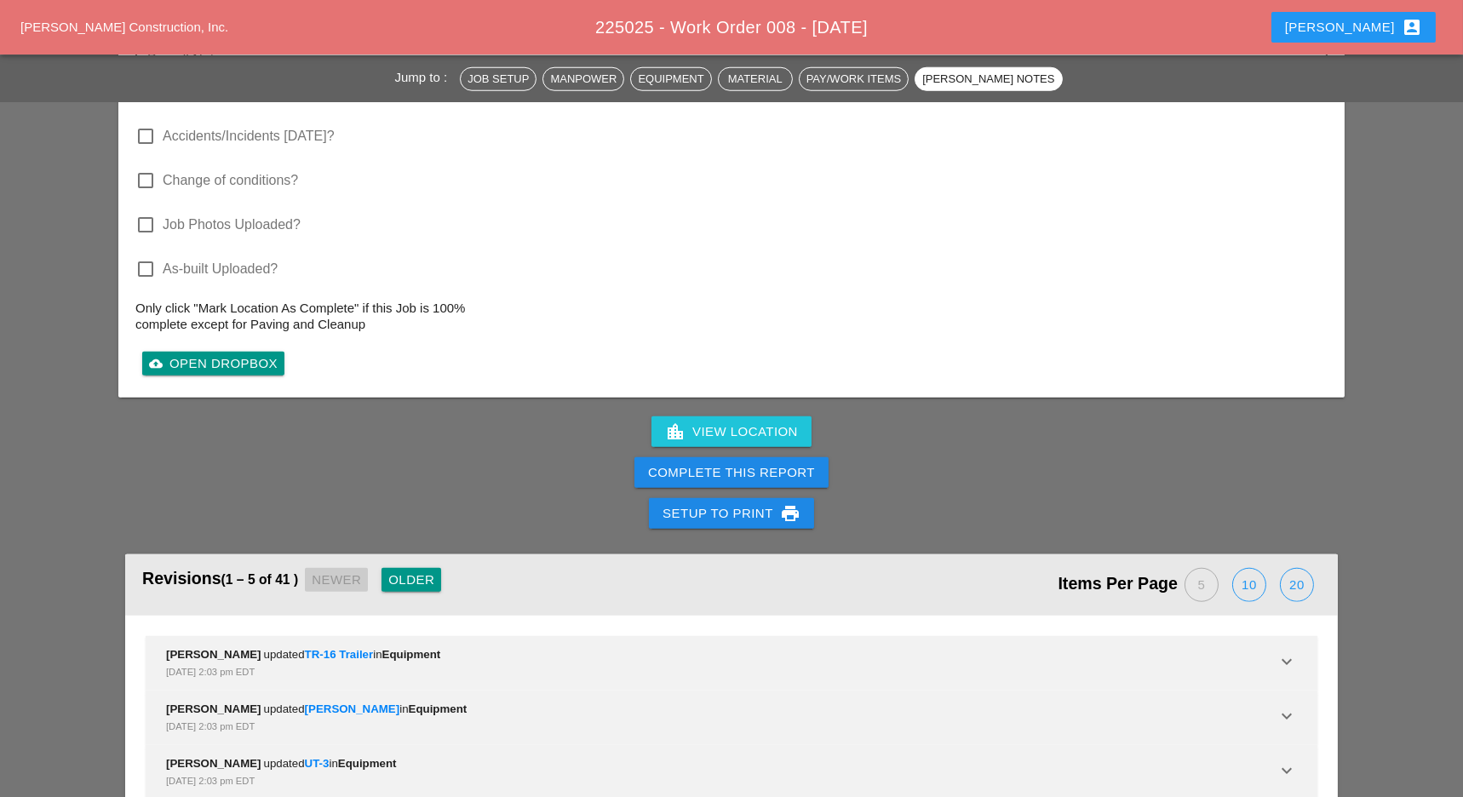
click at [426, 571] on div "Older" at bounding box center [411, 581] width 46 height 20
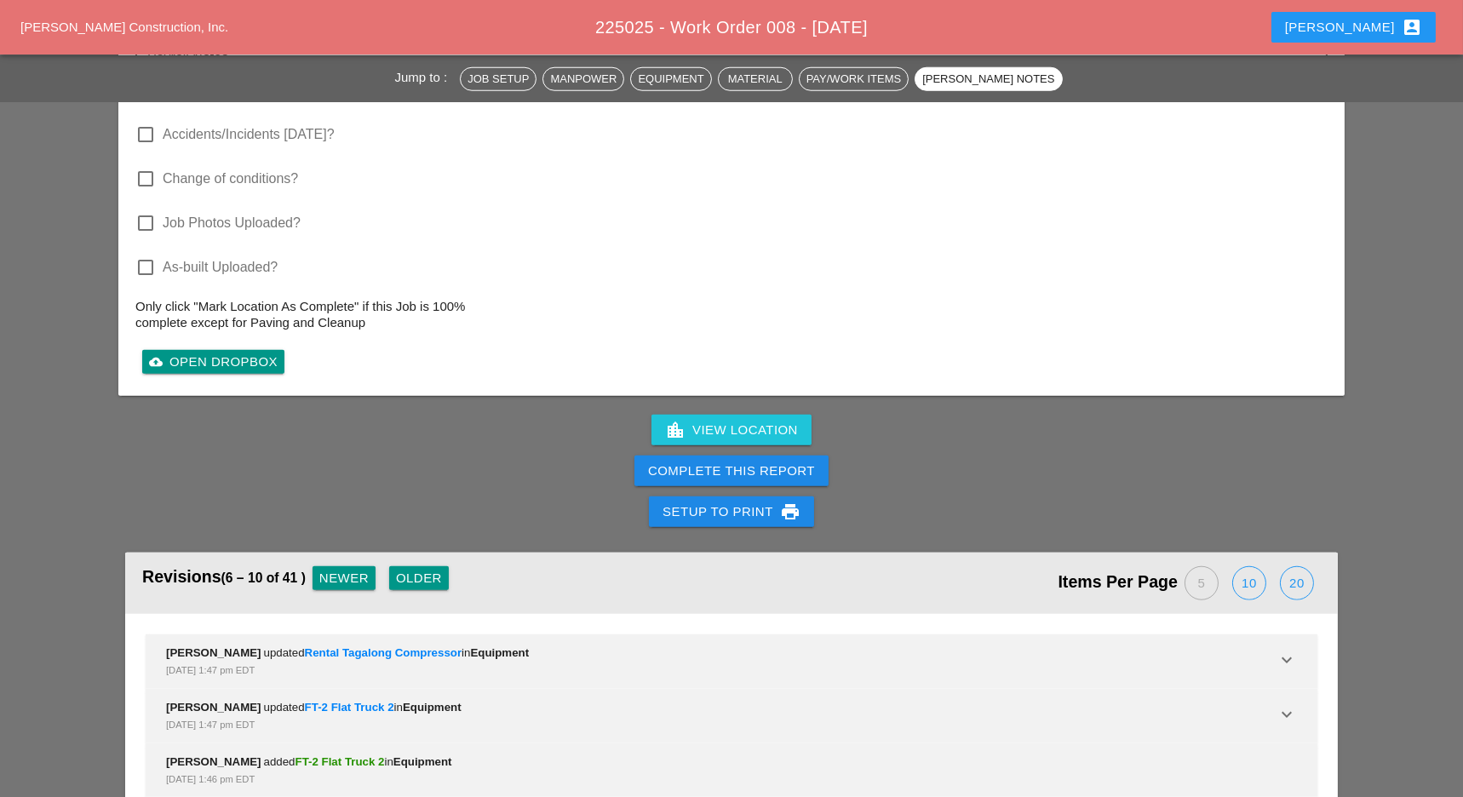
click at [421, 569] on div "Older" at bounding box center [419, 579] width 46 height 20
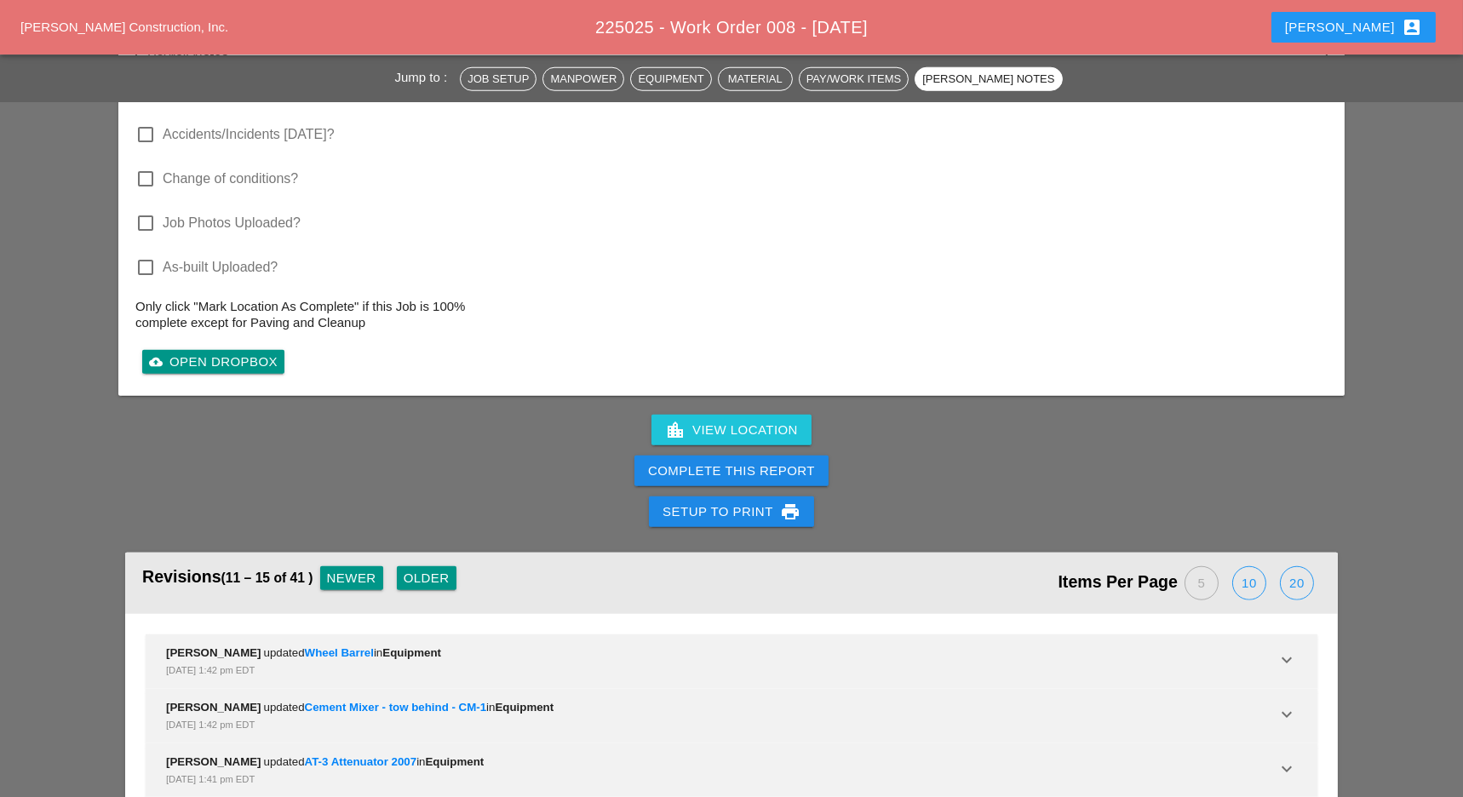
click at [429, 569] on div "Older" at bounding box center [427, 579] width 46 height 20
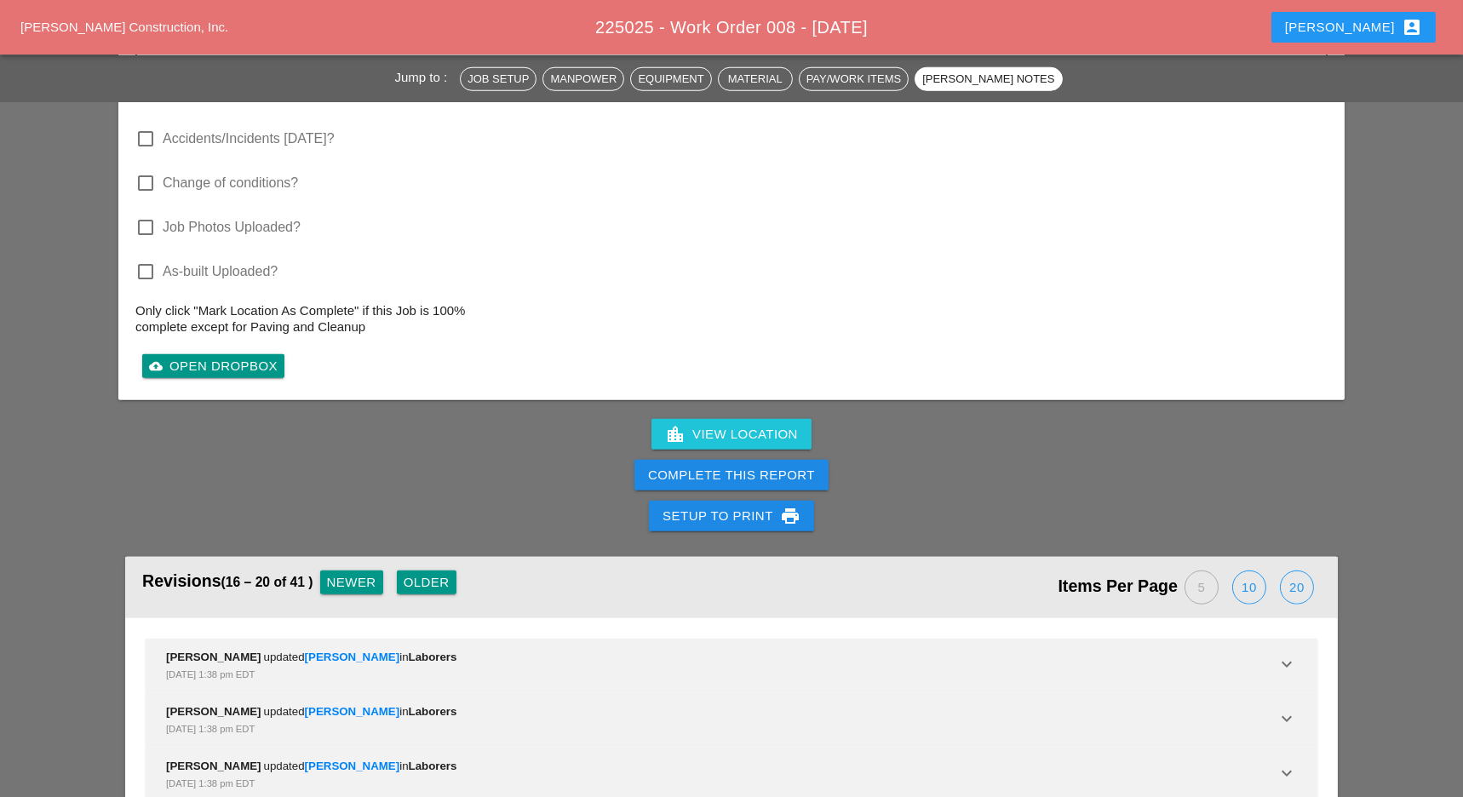
click at [425, 573] on div "Older" at bounding box center [427, 583] width 46 height 20
click at [428, 573] on div "Older" at bounding box center [427, 583] width 46 height 20
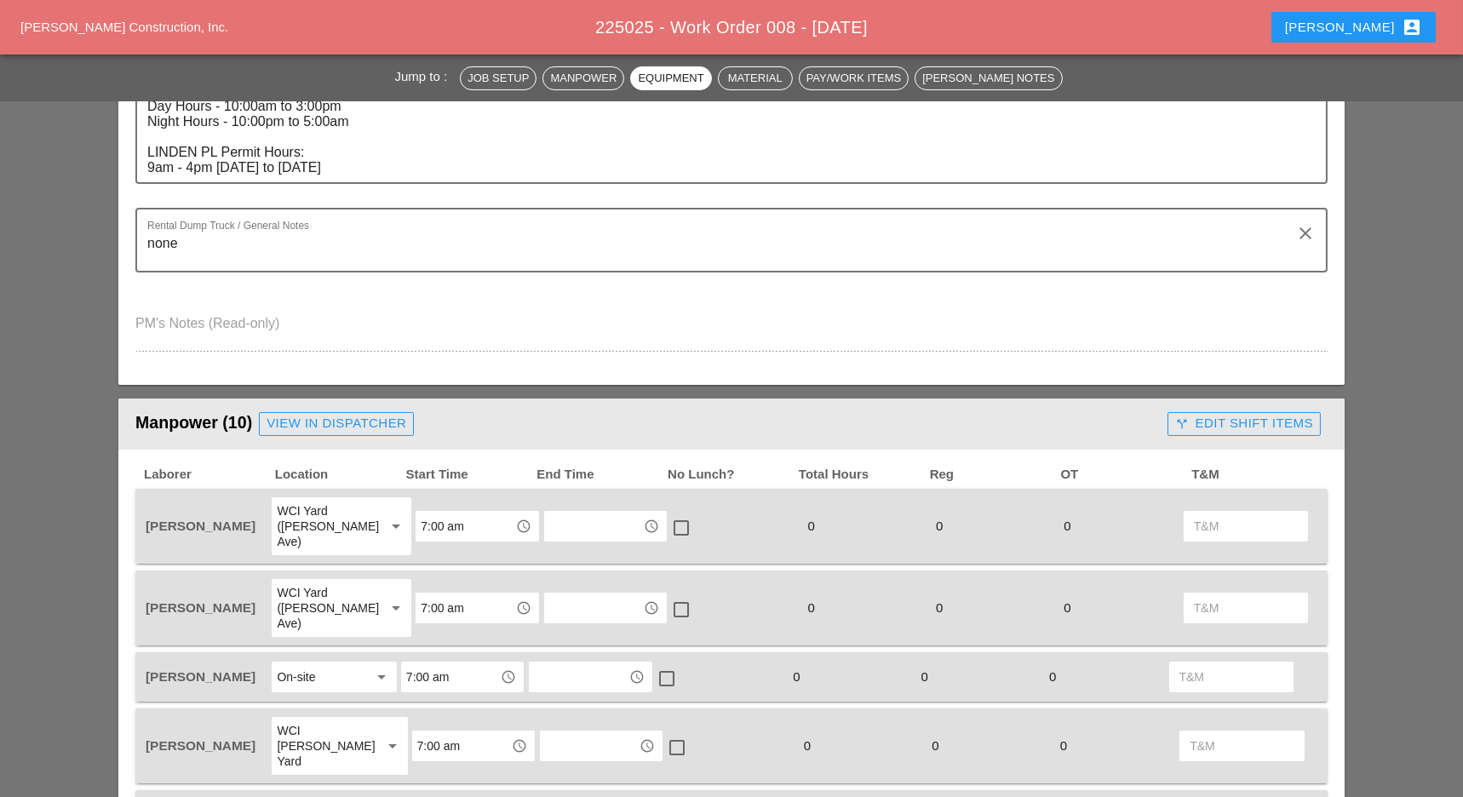
scroll to position [0, 0]
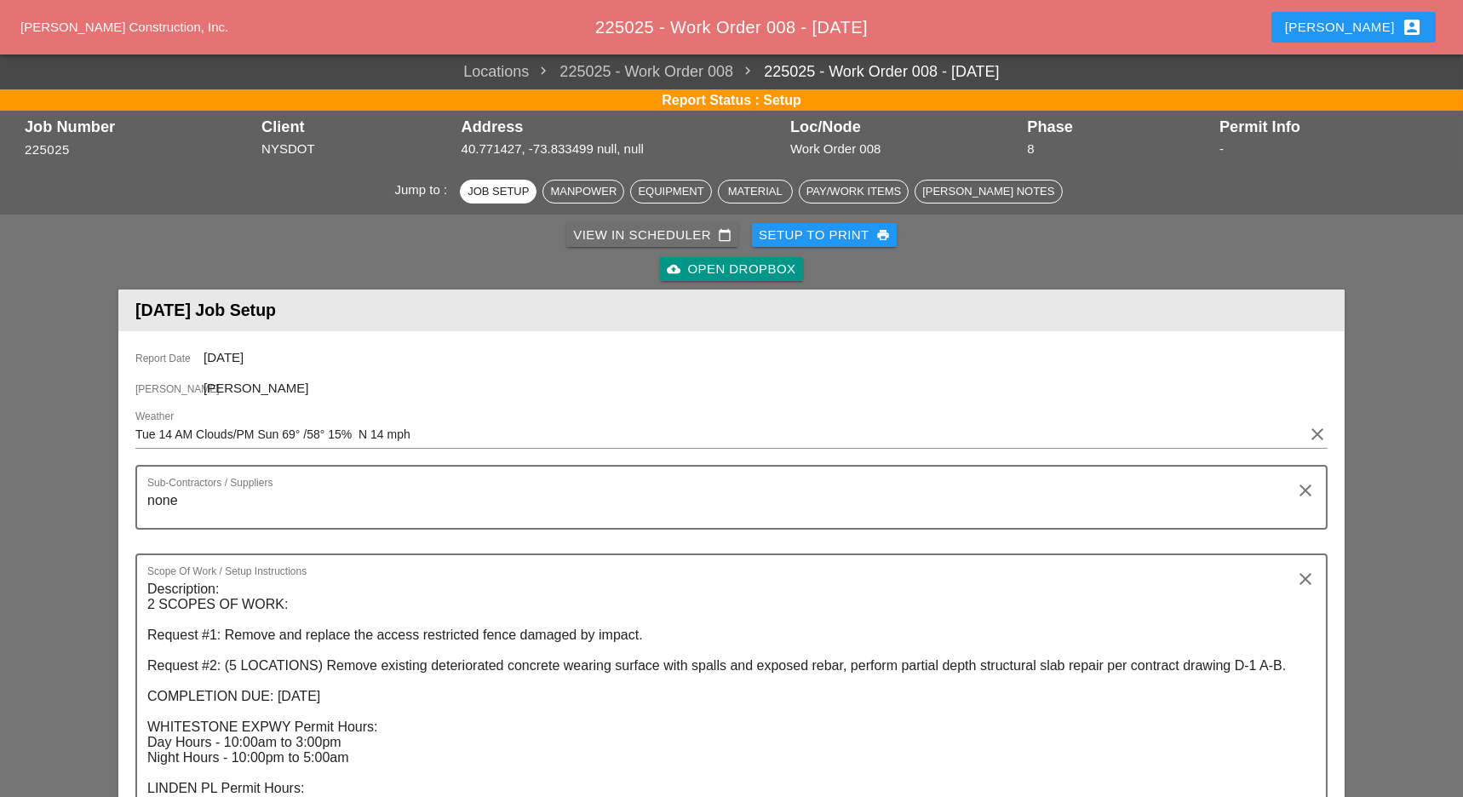
click at [636, 229] on div "View in Scheduler calendar_today" at bounding box center [652, 236] width 158 height 20
